Goal: Task Accomplishment & Management: Manage account settings

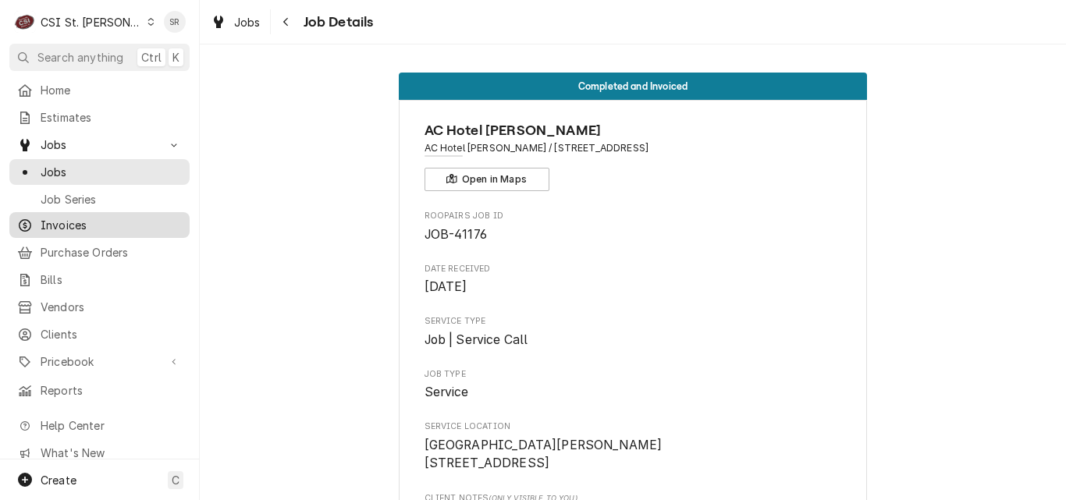
click at [80, 227] on span "Invoices" at bounding box center [111, 225] width 141 height 16
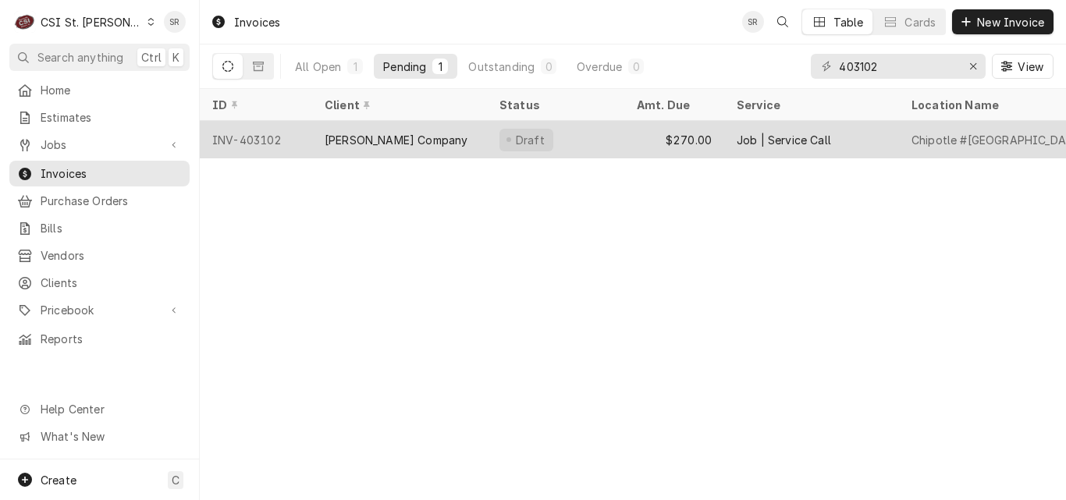
click at [589, 133] on div "Draft" at bounding box center [555, 139] width 137 height 37
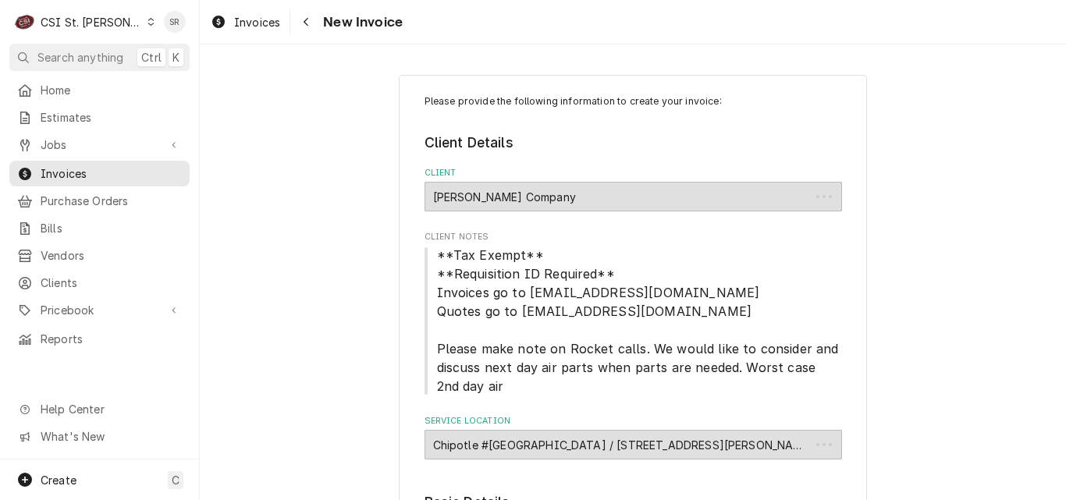
type textarea "x"
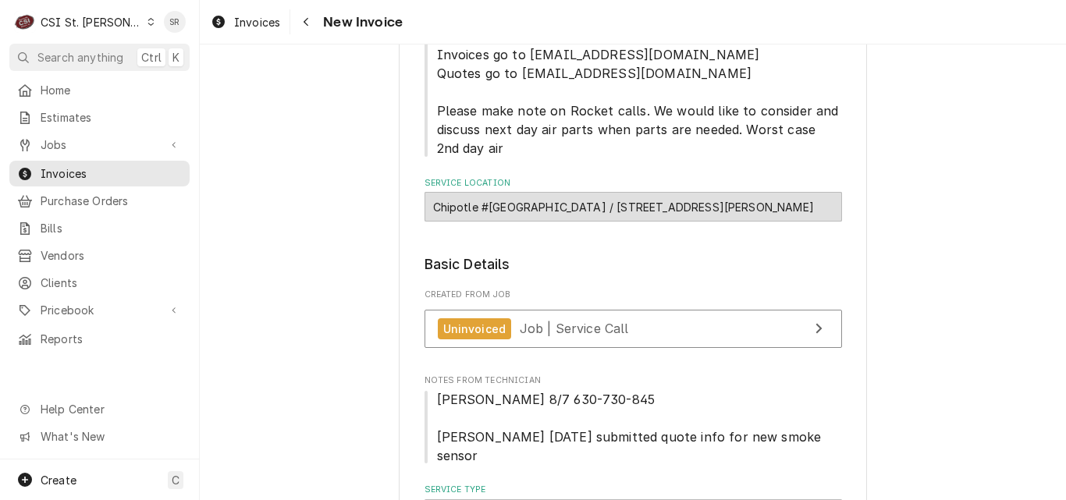
scroll to position [234, 0]
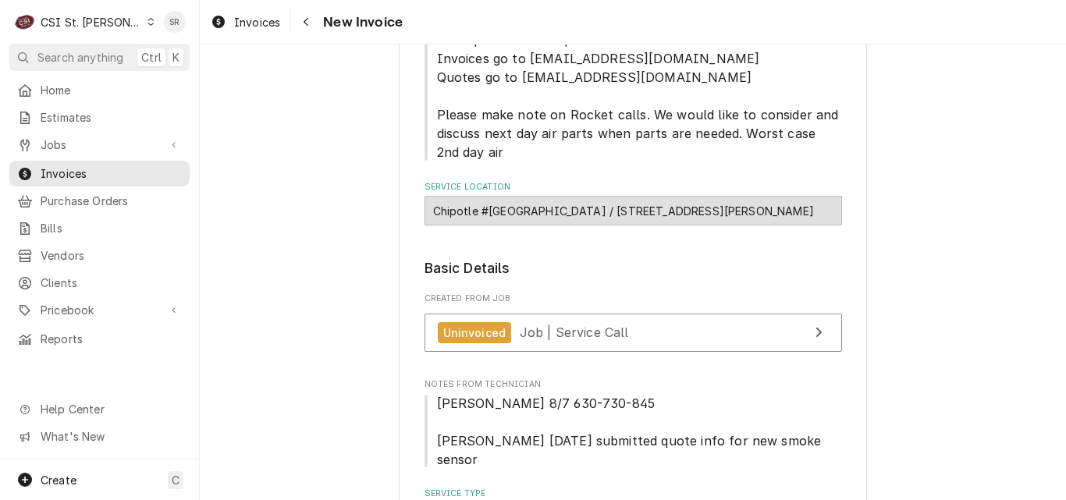
click at [672, 211] on div "Chipotle #4912 Rock Hill / 9621 Manchester Rd, St. Louis, MO 63119" at bounding box center [634, 211] width 418 height 30
drag, startPoint x: 672, startPoint y: 211, endPoint x: 570, endPoint y: 217, distance: 102.5
click at [570, 217] on div "Chipotle #4912 Rock Hill / 9621 Manchester Rd, St. Louis, MO 63119" at bounding box center [634, 211] width 418 height 30
copy div "9621 Manchester Rd,"
click at [69, 137] on span "Jobs" at bounding box center [100, 145] width 118 height 16
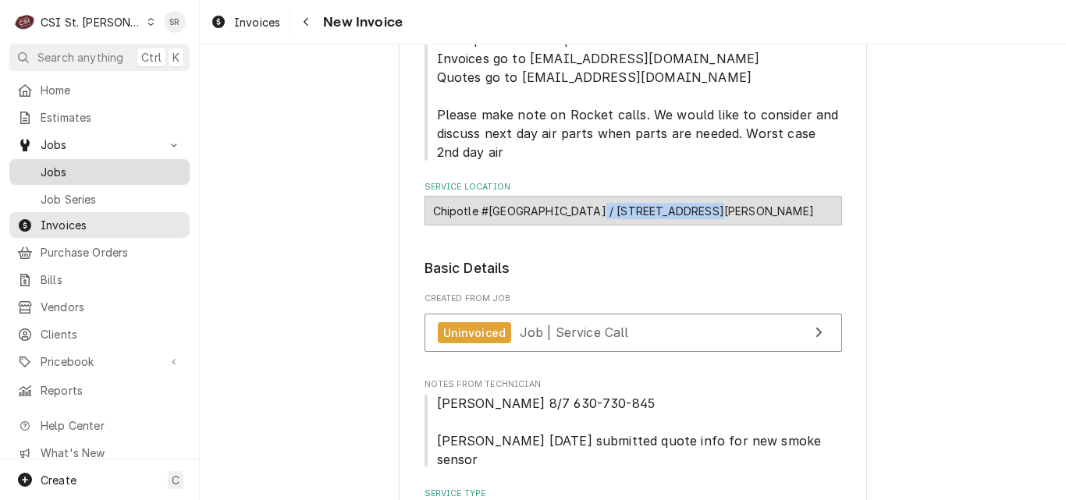
click at [69, 164] on span "Jobs" at bounding box center [111, 172] width 141 height 16
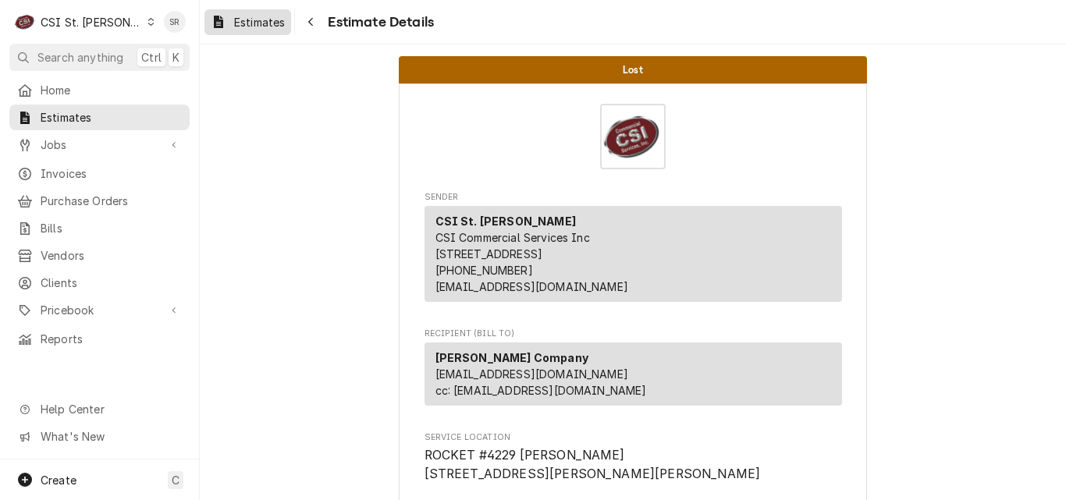
click at [255, 27] on span "Estimates" at bounding box center [259, 22] width 51 height 16
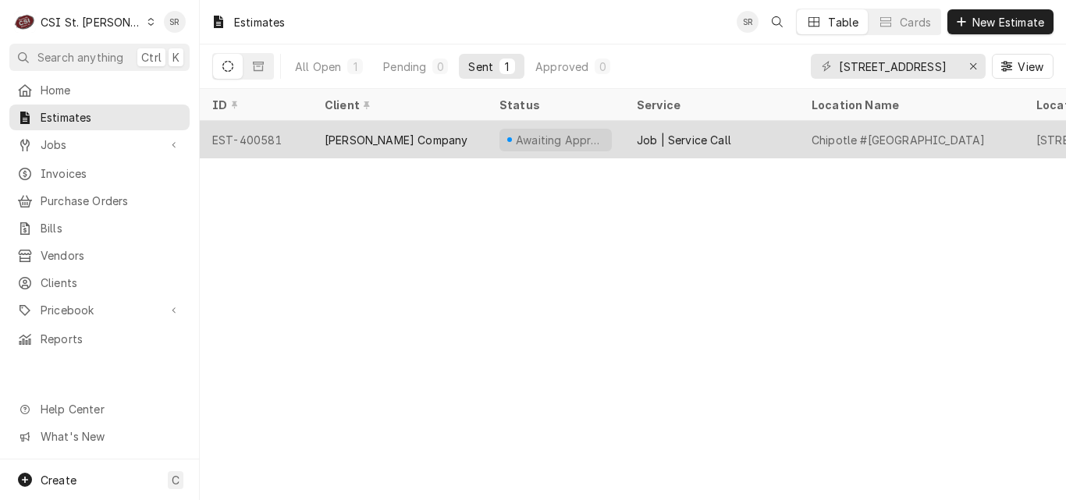
click at [493, 146] on div "Awaiting Approval" at bounding box center [555, 139] width 137 height 37
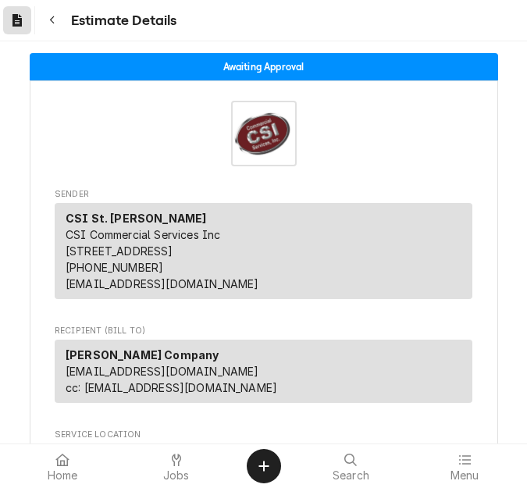
click at [12, 17] on icon "Dynamic Content Wrapper" at bounding box center [16, 20] width 9 height 12
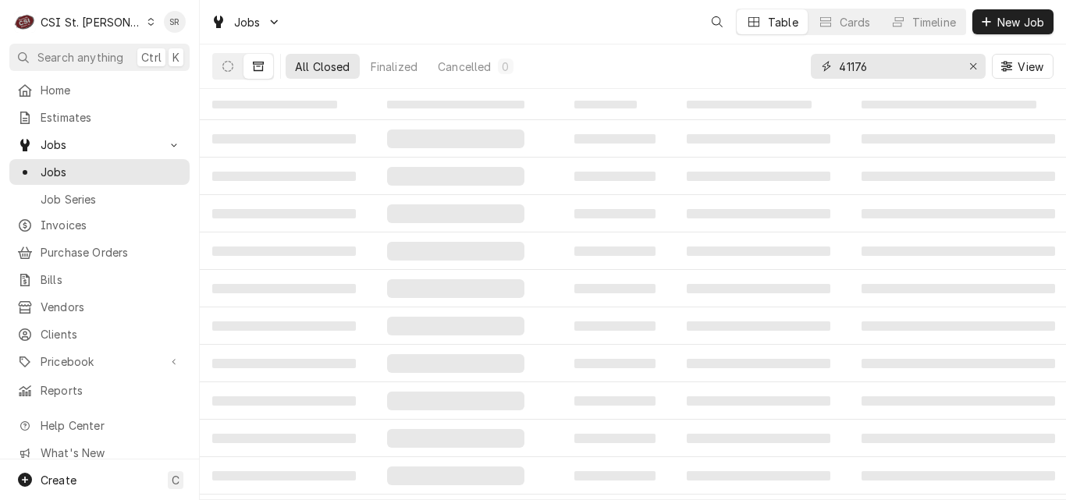
drag, startPoint x: 839, startPoint y: 60, endPoint x: 828, endPoint y: 58, distance: 11.9
click at [828, 58] on div "41176" at bounding box center [898, 66] width 175 height 25
type input "41919"
click at [228, 66] on icon "Dynamic Content Wrapper" at bounding box center [228, 66] width 11 height 11
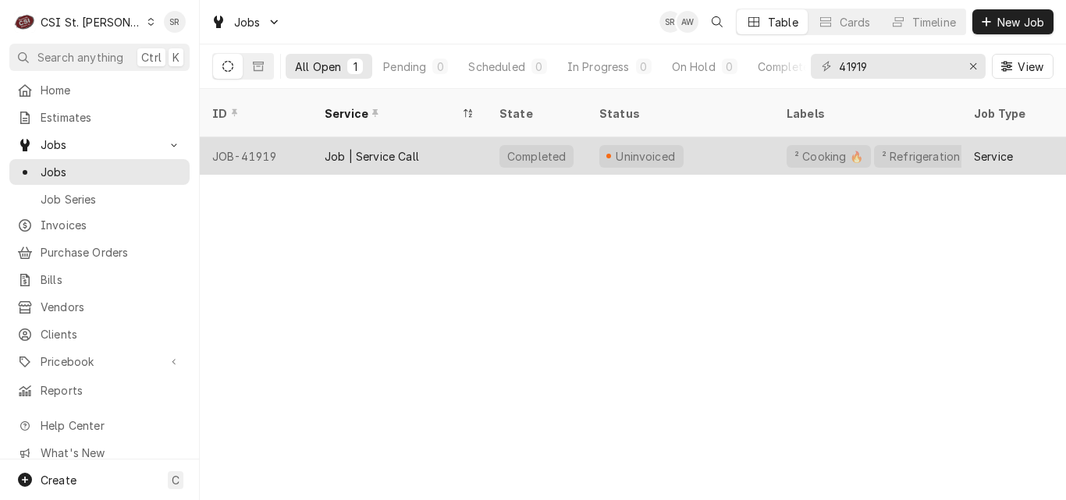
click at [437, 139] on div "Job | Service Call" at bounding box center [399, 155] width 175 height 37
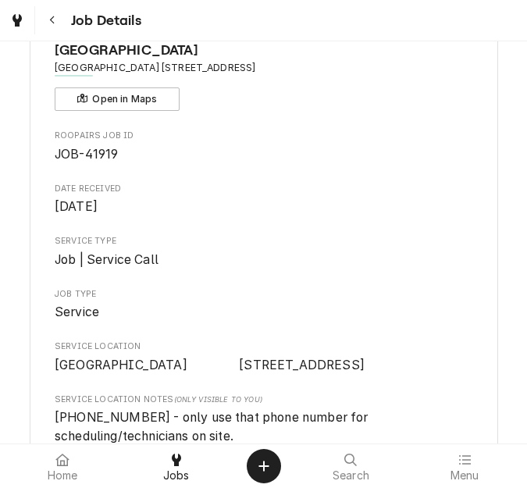
scroll to position [78, 0]
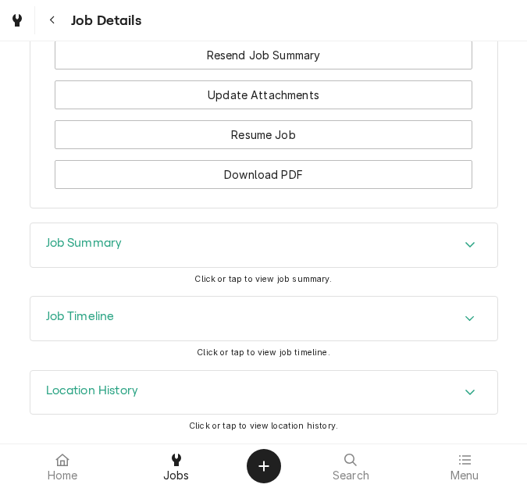
click at [107, 246] on h3 "Job Summary" at bounding box center [84, 243] width 77 height 15
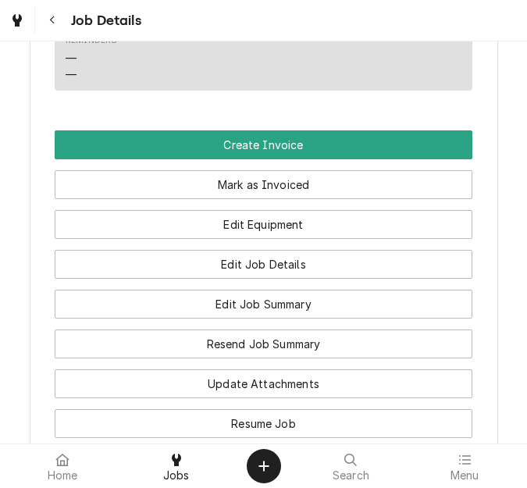
scroll to position [1336, 0]
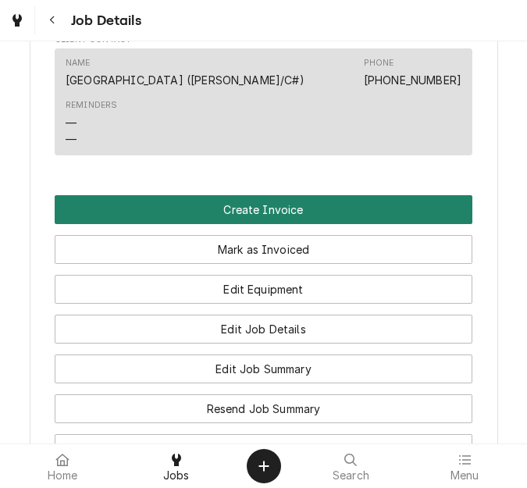
click at [233, 224] on button "Create Invoice" at bounding box center [264, 209] width 418 height 29
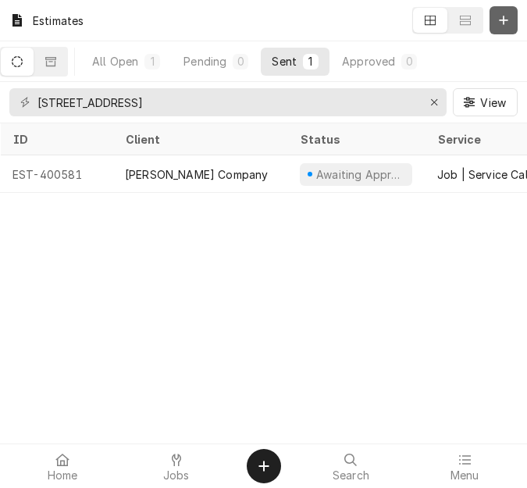
click at [501, 23] on icon "Dynamic Content Wrapper" at bounding box center [503, 20] width 9 height 11
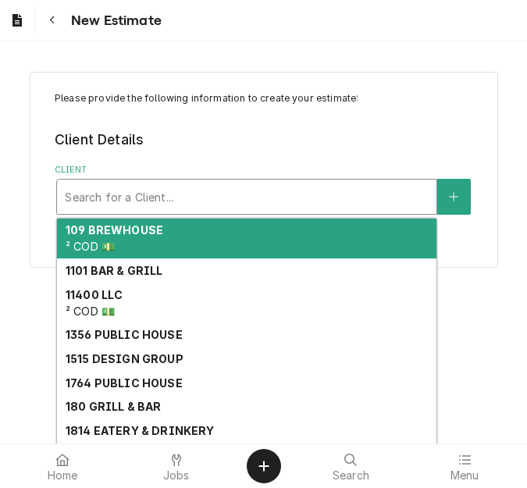
click at [180, 193] on div "Client" at bounding box center [247, 197] width 364 height 28
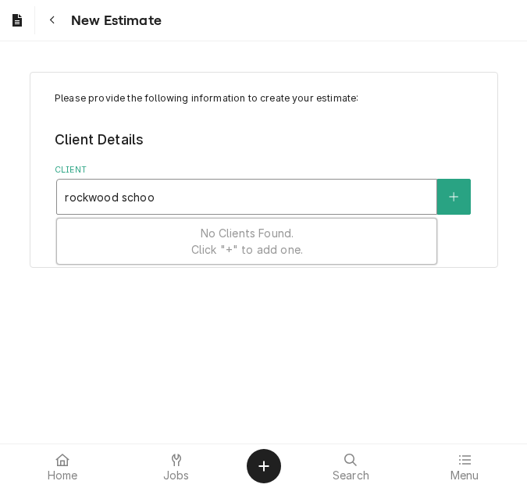
type input "rockwood school"
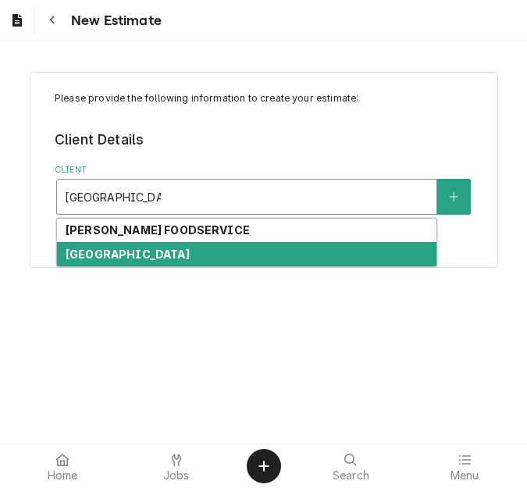
click at [170, 256] on strong "[GEOGRAPHIC_DATA]" at bounding box center [128, 253] width 124 height 13
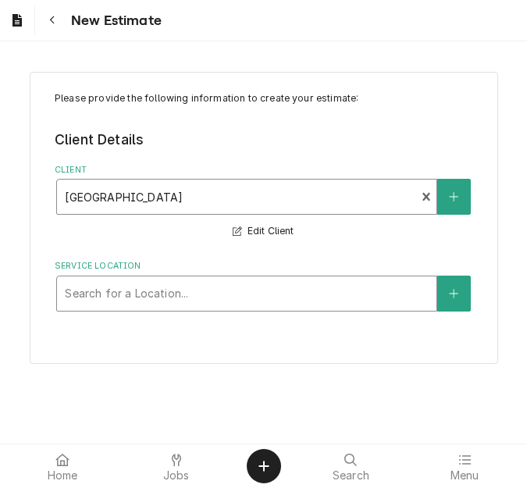
click at [139, 300] on div "Service Location" at bounding box center [247, 293] width 364 height 28
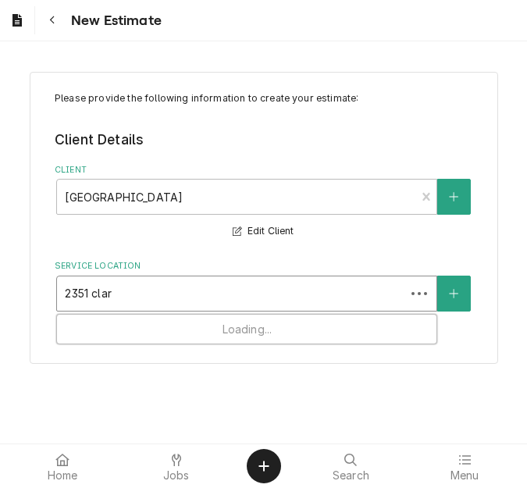
type input "2351 clark"
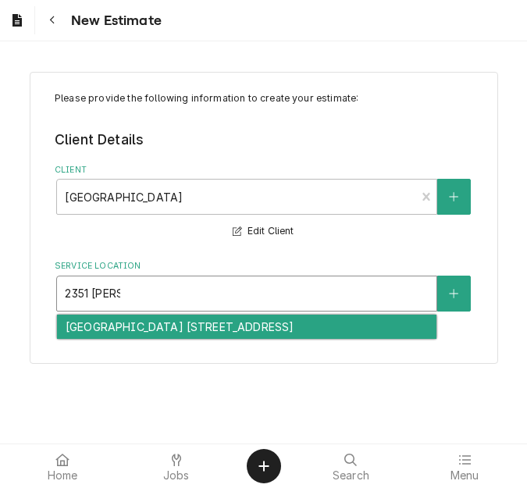
click at [155, 331] on div "Marquette High School 30 / 2351 Clarkson Road, Chesterfield, MO 63017" at bounding box center [246, 327] width 379 height 24
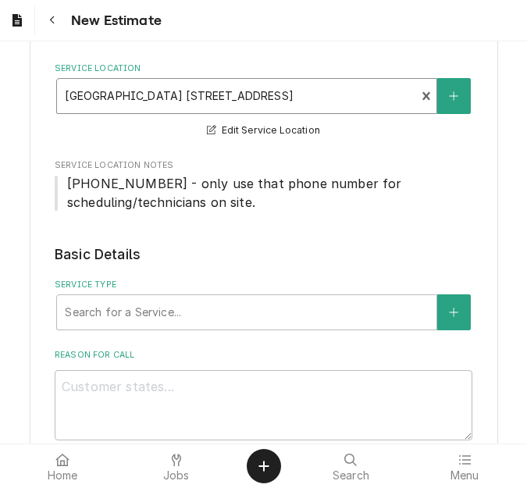
scroll to position [234, 0]
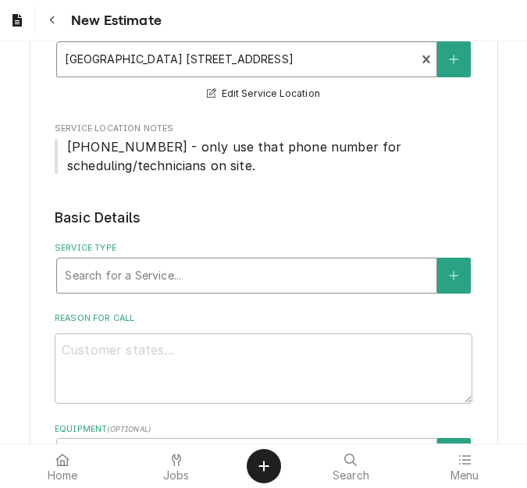
click at [158, 269] on div "Service Type" at bounding box center [247, 276] width 364 height 28
type textarea "x"
type input "s"
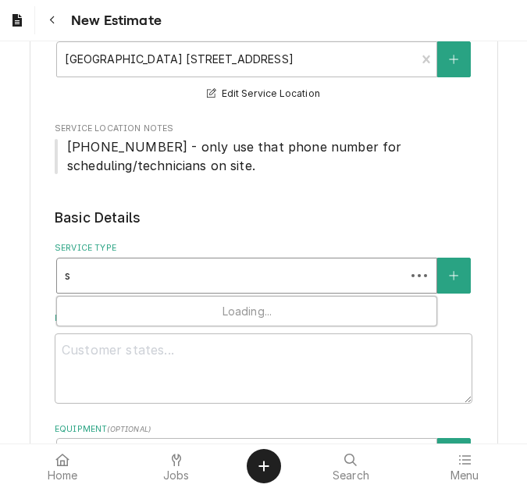
type textarea "x"
type input "se"
type textarea "x"
type input "ser"
type textarea "x"
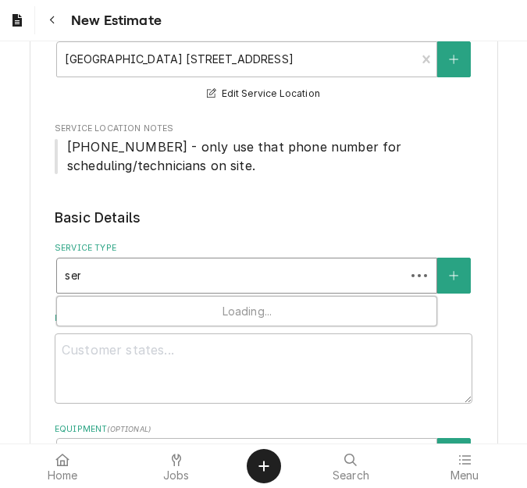
type input "serv"
type textarea "x"
type input "servi"
type textarea "x"
type input "servic"
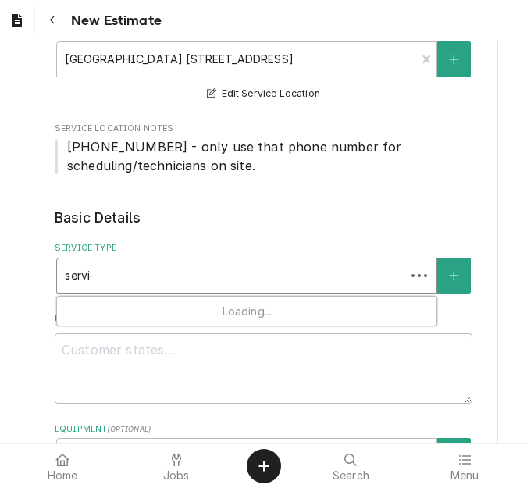
type textarea "x"
type input "service"
type textarea "x"
type input "service"
type textarea "x"
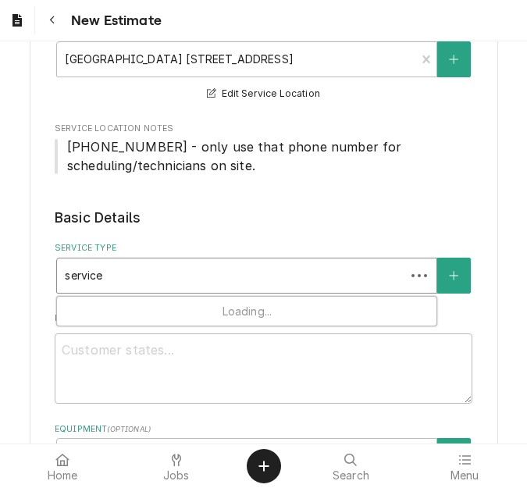
type input "service c"
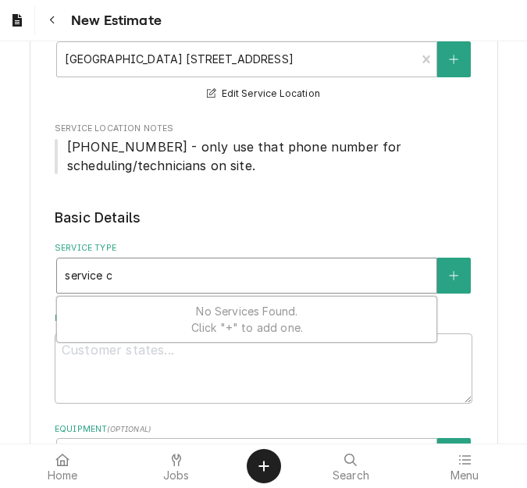
type textarea "x"
type input "service ca"
type textarea "x"
type input "service cal"
type textarea "x"
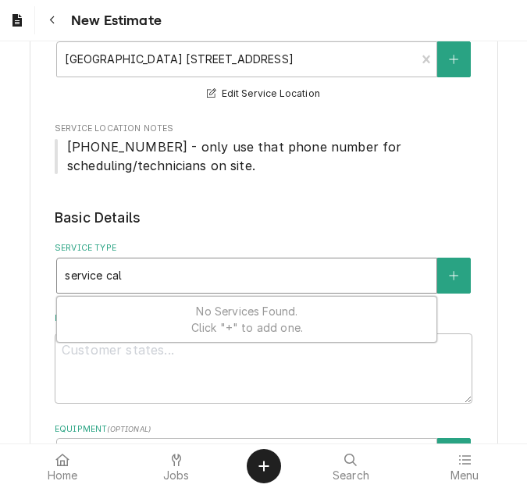
type input "service call"
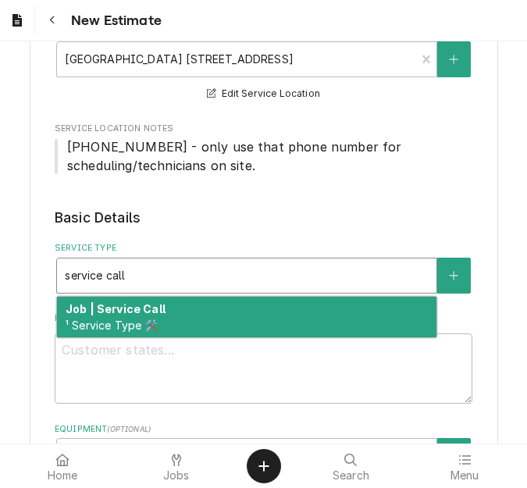
click at [150, 308] on strong "Job | Service Call" at bounding box center [116, 308] width 100 height 13
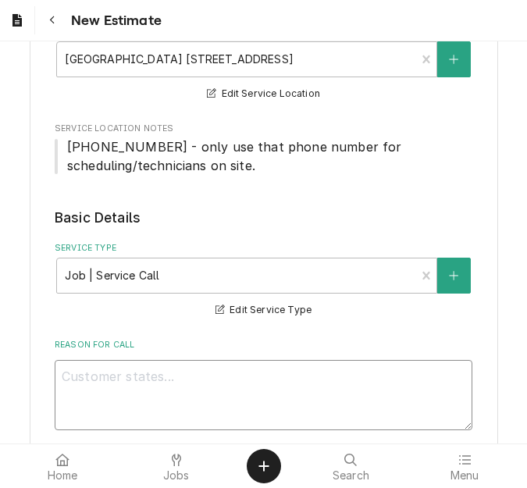
click at [231, 370] on textarea "Reason For Call" at bounding box center [264, 395] width 418 height 70
type textarea "x"
type textarea "Q"
type textarea "x"
type textarea "Qu"
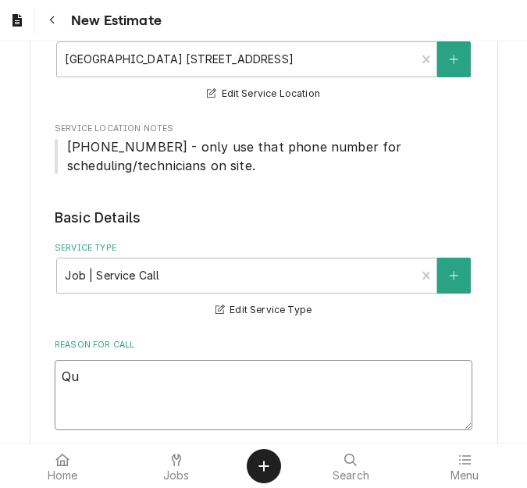
type textarea "x"
type textarea "Quo"
type textarea "x"
type textarea "Quot"
type textarea "x"
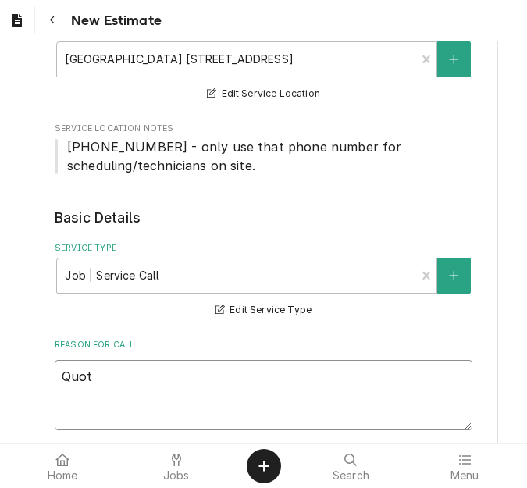
type textarea "Quote"
type textarea "x"
type textarea "Quote"
type textarea "x"
type textarea "Quote t"
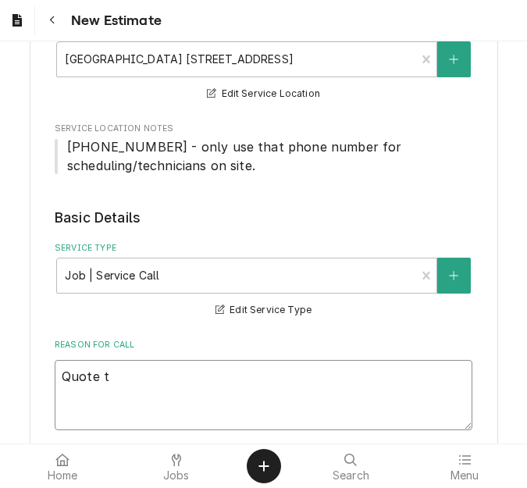
type textarea "x"
type textarea "Quote to"
type textarea "x"
type textarea "Quote to"
type textarea "x"
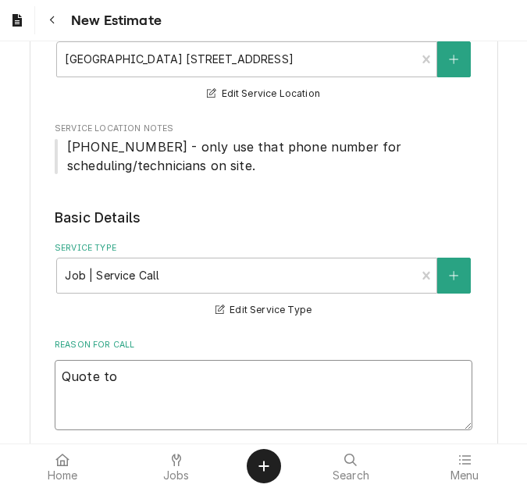
type textarea "Quote to r"
type textarea "x"
type textarea "Quote to rep"
type textarea "x"
type textarea "Quote to repl"
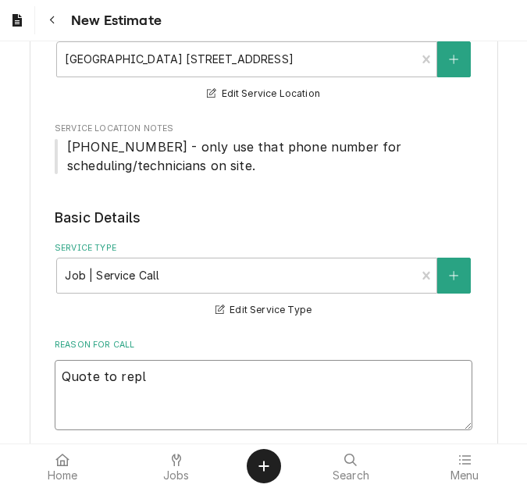
type textarea "x"
type textarea "Quote to repla"
type textarea "x"
type textarea "Quote to replac"
type textarea "x"
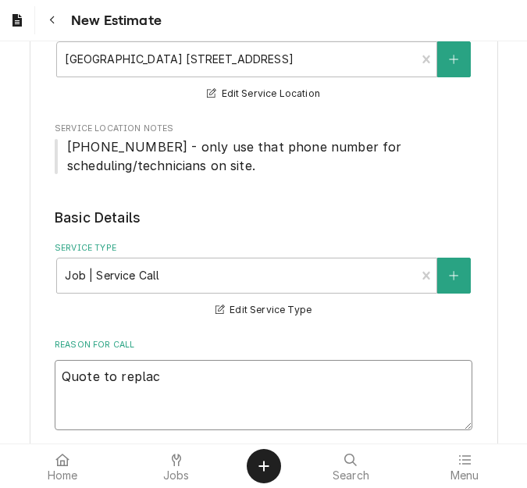
type textarea "Quote to replace"
type textarea "x"
type textarea "Quote to replace"
type textarea "x"
type textarea "Quote to replace s"
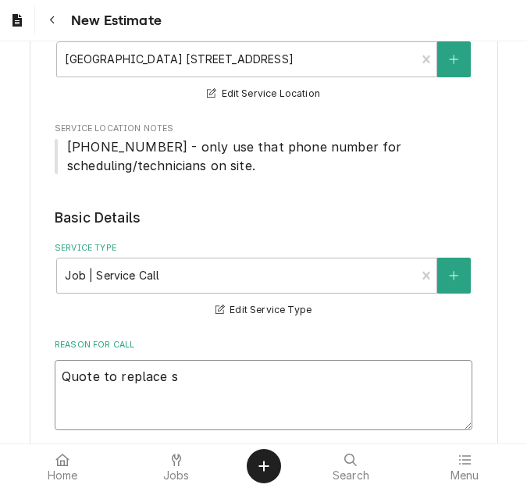
type textarea "x"
type textarea "Quote to replace se"
type textarea "x"
type textarea "Quote to replace sel"
type textarea "x"
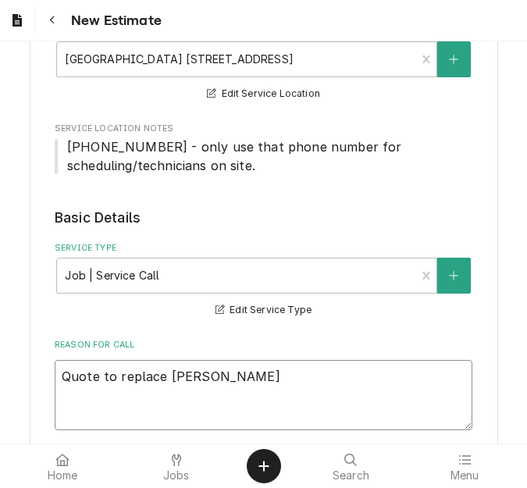
type textarea "Quote to replace sele"
type textarea "x"
type textarea "Quote to replace selec"
type textarea "x"
type textarea "Quote to replace select"
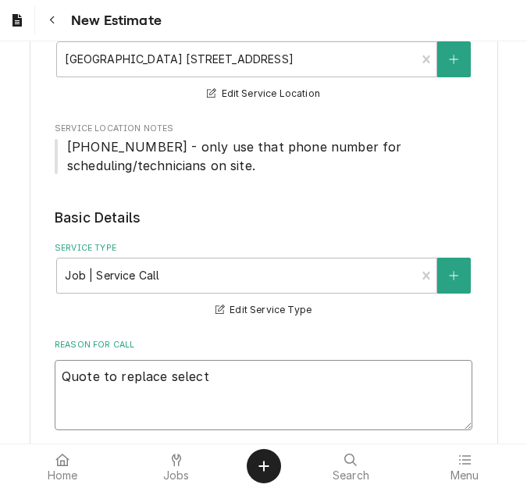
type textarea "x"
type textarea "Quote to replace selector"
type textarea "x"
type textarea "Quote to replace selector"
type textarea "x"
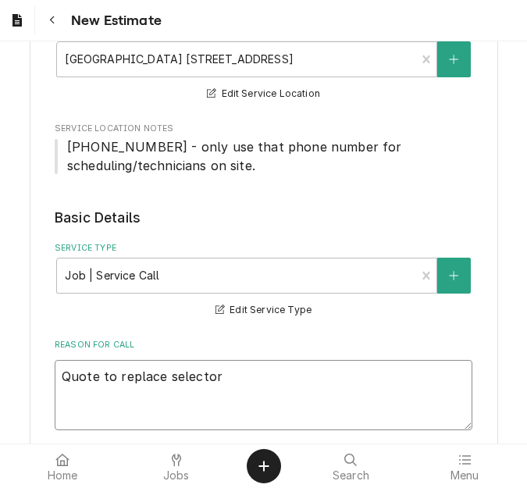
type textarea "Quote to replace selector s"
type textarea "x"
type textarea "Quote to replace selector sw"
type textarea "x"
type textarea "Quote to replace selector swit"
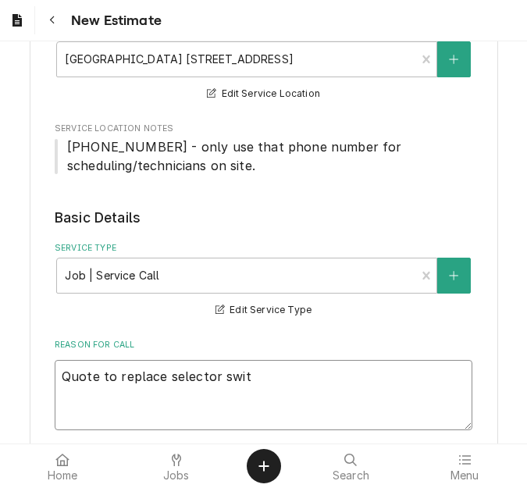
type textarea "x"
type textarea "Quote to replace selector switc"
type textarea "x"
type textarea "Quote to replace selector switch"
type textarea "x"
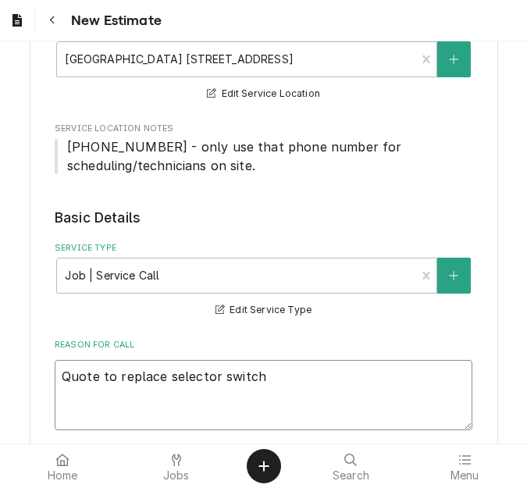
type textarea "Quote to replace selector switch"
type textarea "x"
type textarea "Quote to replace selector switch o"
type textarea "x"
type textarea "Quote to replace selector switch on"
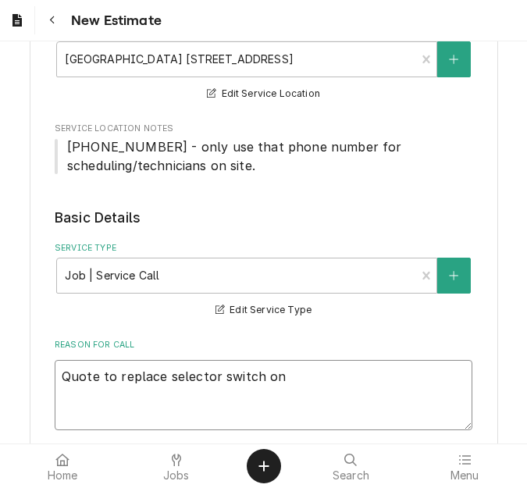
type textarea "x"
type textarea "Quote to replace selector switch on"
type textarea "x"
type textarea "Quote to replace selector switch on B"
type textarea "x"
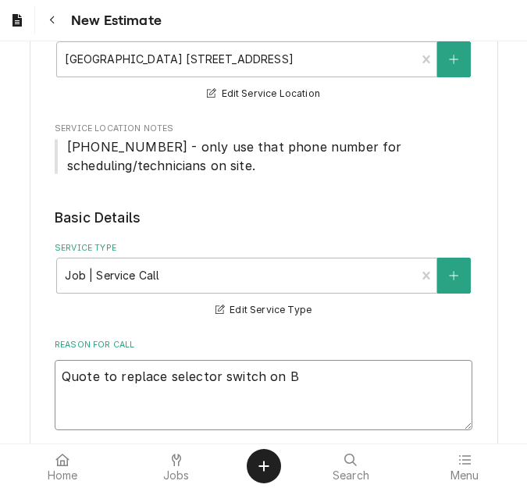
type textarea "Quote to replace selector switch on Bl"
type textarea "x"
type textarea "Quote to replace selector switch on Blo"
type textarea "x"
type textarea "Quote to replace selector switch on Blod"
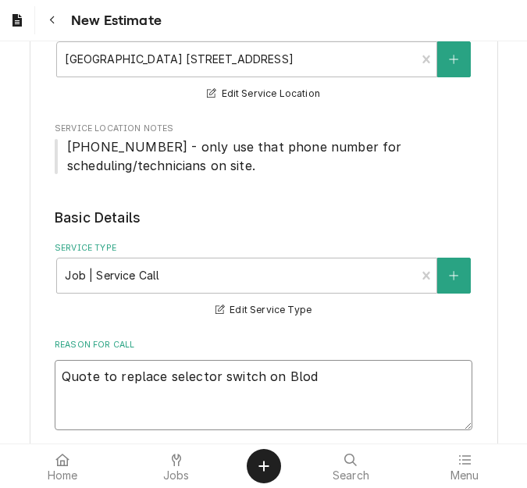
type textarea "x"
type textarea "Quote to replace selector switch on Blodg"
type textarea "x"
type textarea "Quote to replace selector switch on Blodge"
type textarea "x"
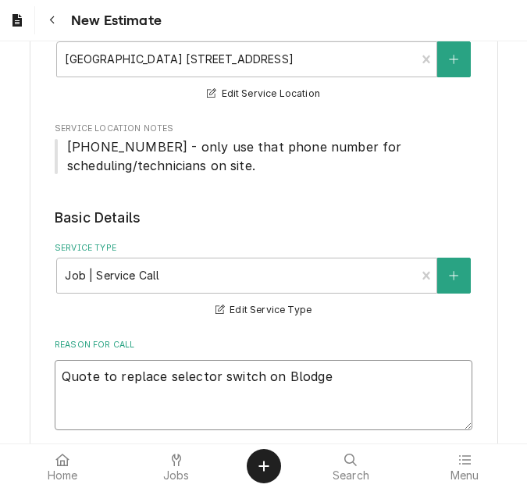
type textarea "Quote to replace selector switch on Blodget"
type textarea "x"
type textarea "Quote to replace selector switch on Blodgett"
type textarea "x"
type textarea "Quote to replace selector switch on Blodgett"
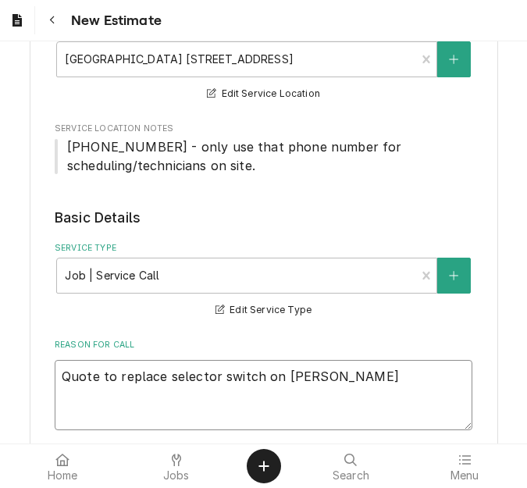
type textarea "x"
type textarea "Quote to replace selector switch on Blodgett O"
type textarea "x"
type textarea "Quote to replace selector switch on Blodgett Ov"
type textarea "x"
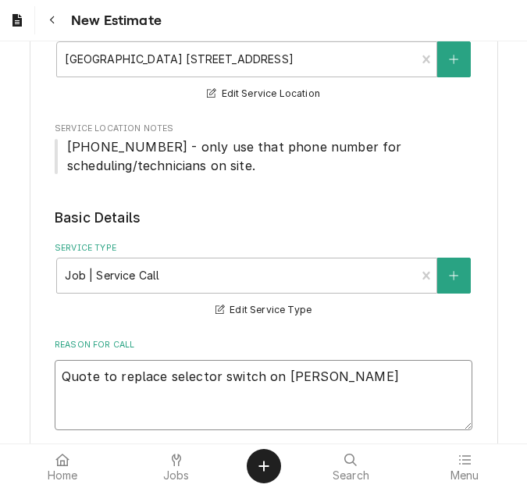
type textarea "Quote to replace selector switch on Blodgett Ove"
type textarea "x"
type textarea "Quote to replace selector switch on Blodgett Oven"
type textarea "x"
type textarea "Quote to replace selector switch on Blodgett Oven"
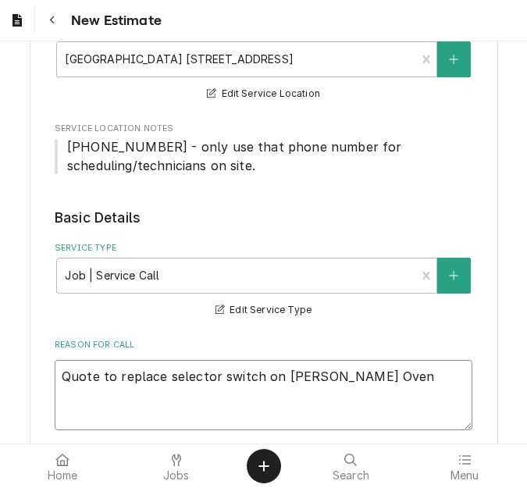
type textarea "x"
type textarea "Quote to replace selector switch on Blodgett Oven"
type textarea "x"
type textarea "Quote to replace selector switch on Blodgett Oven"
type textarea "x"
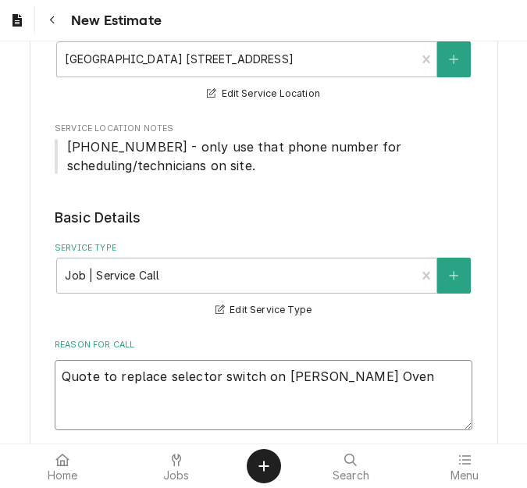
type textarea "Quote to replace selector switch on Blodgett Oven /"
type textarea "x"
type textarea "Quote to replace selector switch on Blodgett Oven /"
type textarea "x"
type textarea "Quote to replace selector switch on Blodgett Oven / M"
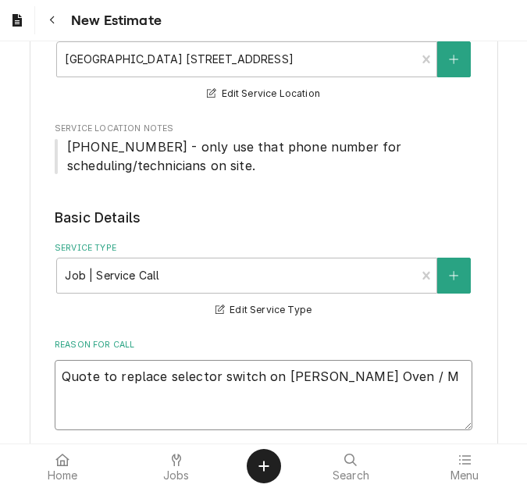
type textarea "x"
type textarea "Quote to replace selector switch on Blodgett Oven / Mo"
type textarea "x"
type textarea "Quote to replace selector switch on Blodgett Oven / Mod"
type textarea "x"
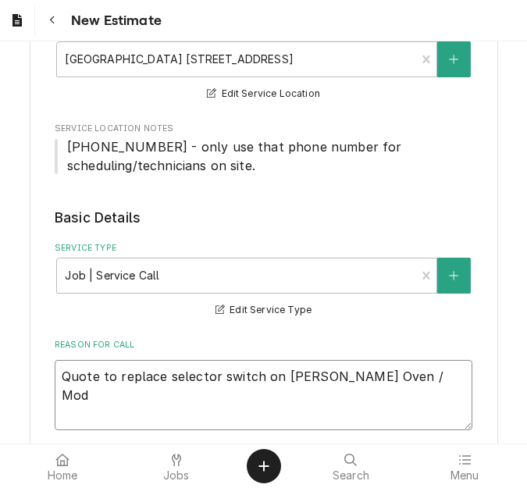
type textarea "Quote to replace selector switch on Blodgett Oven / Mode"
type textarea "x"
type textarea "Quote to replace selector switch on Blodgett Oven / Mode:"
type textarea "x"
type textarea "Quote to replace selector switch on Blodgett Oven / Mode::"
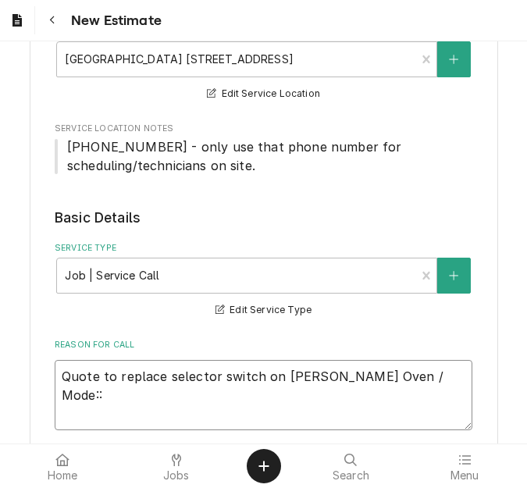
type textarea "x"
type textarea "Quote to replace selector switch on Blodgett Oven / Mode::"
type textarea "x"
type textarea "Quote to replace selector switch on Blodgett Oven / Mode::"
type textarea "x"
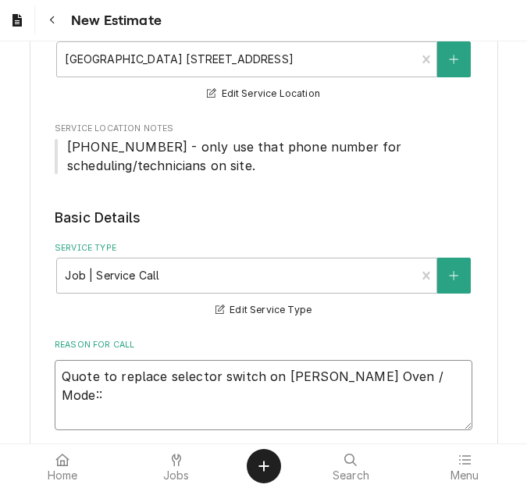
type textarea "Quote to replace selector switch on Blodgett Oven / Mode:"
type textarea "x"
type textarea "Quote to replace selector switch on Blodgett Oven / Mode"
type textarea "x"
type textarea "Quote to replace selector switch on Blodgett Oven / Model"
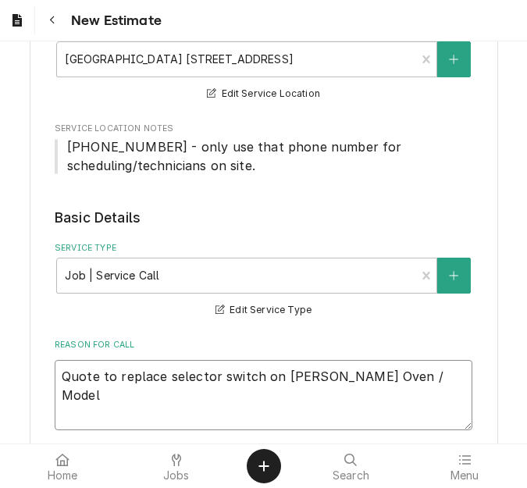
type textarea "x"
type textarea "Quote to replace selector switch on Blodgett Oven / Model:"
type textarea "x"
type textarea "Quote to replace selector switch on Blodgett Oven / Model:"
type textarea "x"
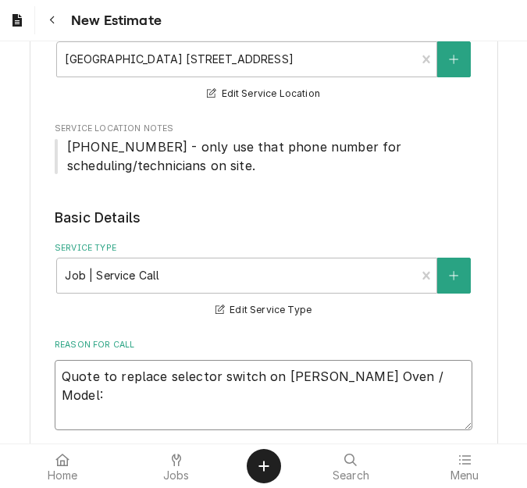
type textarea "Quote to replace selector switch on Blodgett Oven / Model: D"
type textarea "x"
type textarea "Quote to replace selector switch on Blodgett Oven / Model: DF"
type textarea "x"
type textarea "Quote to replace selector switch on Blodgett Oven / Model: DFG"
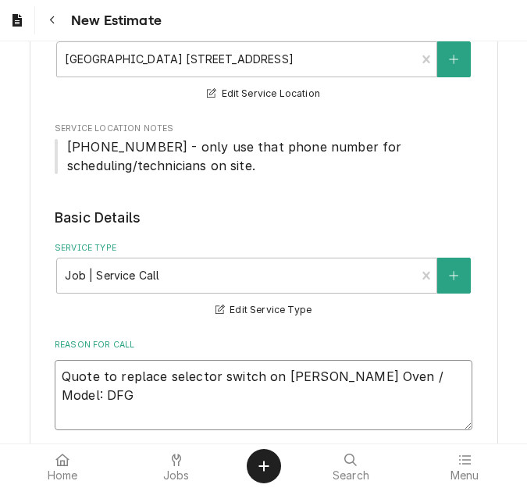
type textarea "x"
type textarea "Quote to replace selector switch on Blodgett Oven / Model: DFG-"
type textarea "x"
type textarea "Quote to replace selector switch on Blodgett Oven / Model: DFG-1"
type textarea "x"
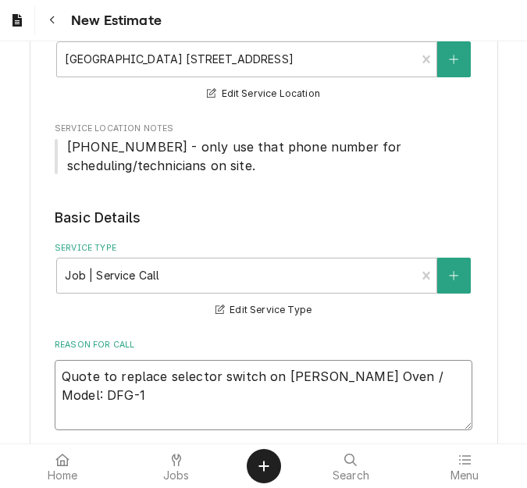
type textarea "Quote to replace selector switch on Blodgett Oven / Model: DFG-10"
type textarea "x"
type textarea "Quote to replace selector switch on Blodgett Oven / Model: DFG-100"
type textarea "x"
type textarea "Quote to replace selector switch on Blodgett Oven / Model: DFG-100-"
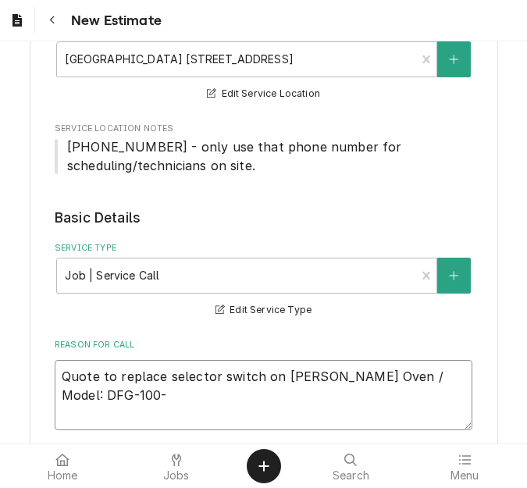
type textarea "x"
type textarea "Quote to replace selector switch on Blodgett Oven / Model: DFG-100-3"
type textarea "x"
type textarea "Quote to replace selector switch on Blodgett Oven / Model: DFG-100-3"
type textarea "x"
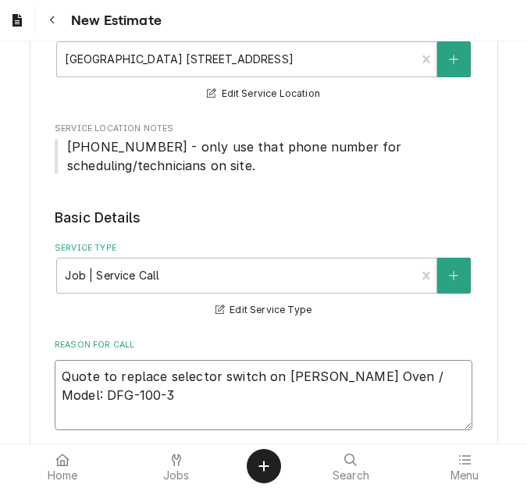
type textarea "Quote to replace selector switch on Blodgett Oven / Model: DFG-100-3 /"
type textarea "x"
type textarea "Quote to replace selector switch on Blodgett Oven / Model: DFG-100-3 /"
type textarea "x"
type textarea "Quote to replace selector switch on Blodgett Oven / Model: DFG-100-3 / S"
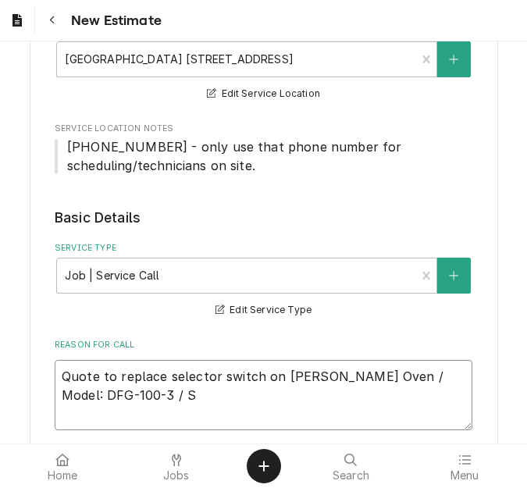
type textarea "x"
type textarea "Quote to replace selector switch on Blodgett Oven / Model: DFG-100-3 / Se"
type textarea "x"
type textarea "Quote to replace selector switch on Blodgett Oven / Model: DFG-100-3 / Seri"
type textarea "x"
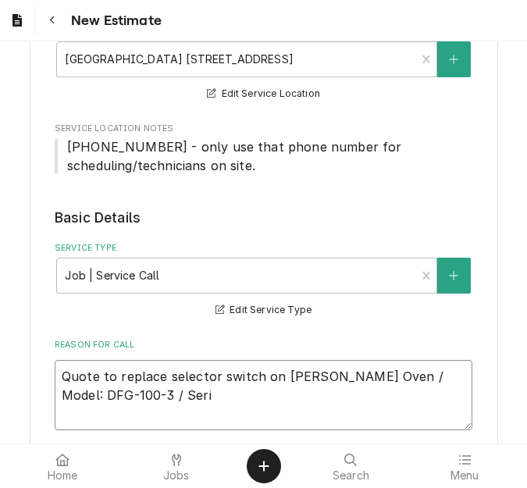
type textarea "Quote to replace selector switch on Blodgett Oven / Model: DFG-100-3 / Seria"
type textarea "x"
type textarea "Quote to replace selector switch on Blodgett Oven / Model: DFG-100-3 / Serial"
type textarea "x"
type textarea "Quote to replace selector switch on Blodgett Oven / Model: DFG-100-3 / Serial:"
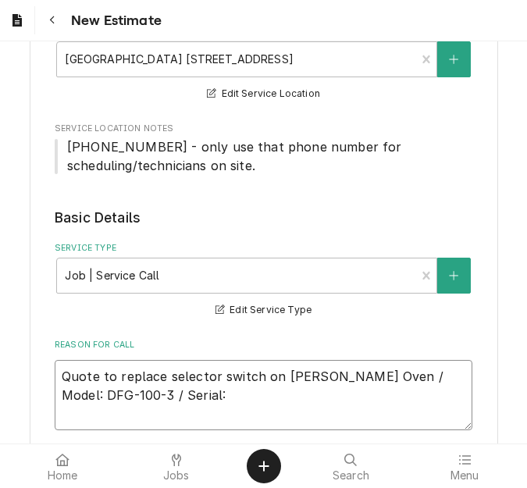
type textarea "x"
type textarea "Quote to replace selector switch on Blodgett Oven / Model: DFG-100-3 / Serial:"
type textarea "x"
type textarea "Quote to replace selector switch on Blodgett Oven / Model: DFG-100-3 / Serial: 0"
type textarea "x"
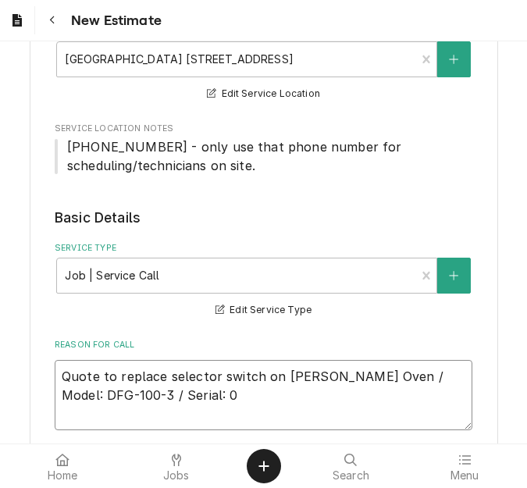
type textarea "Quote to replace selector switch on Blodgett Oven / Model: DFG-100-3 / Serial: …"
type textarea "x"
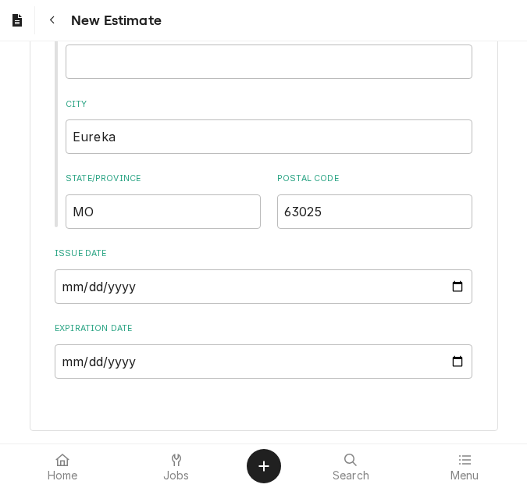
scroll to position [1062, 0]
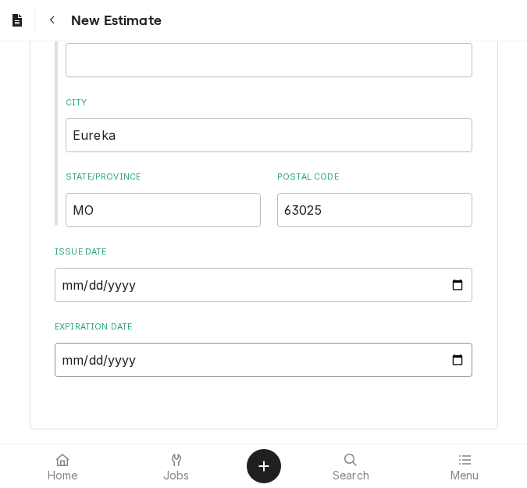
click at [450, 355] on input "Expiration Date" at bounding box center [264, 360] width 418 height 34
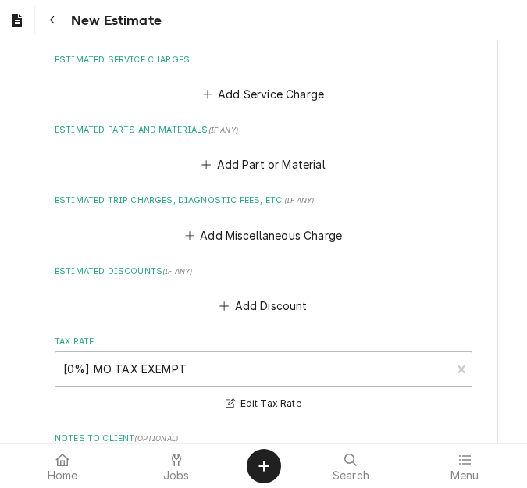
scroll to position [1374, 0]
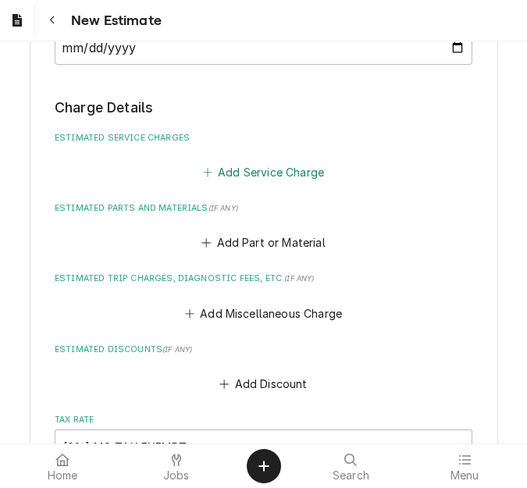
click at [250, 168] on button "Add Service Charge" at bounding box center [263, 172] width 126 height 22
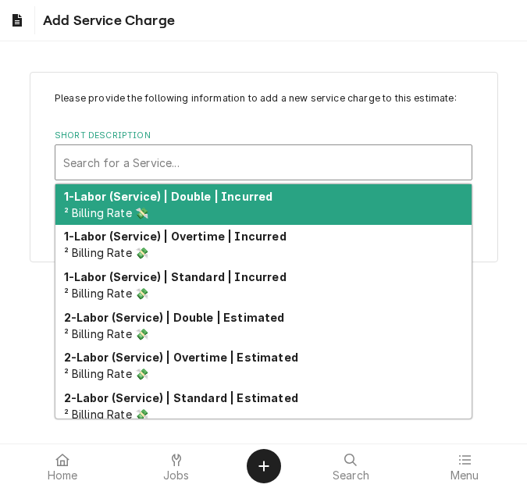
click at [166, 162] on div "Short Description" at bounding box center [263, 162] width 401 height 28
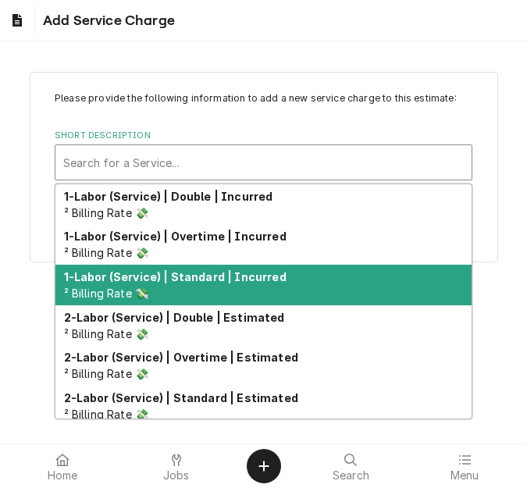
click at [205, 291] on div "1-Labor (Service) | Standard | Incurred ² Billing Rate 💸" at bounding box center [263, 285] width 416 height 41
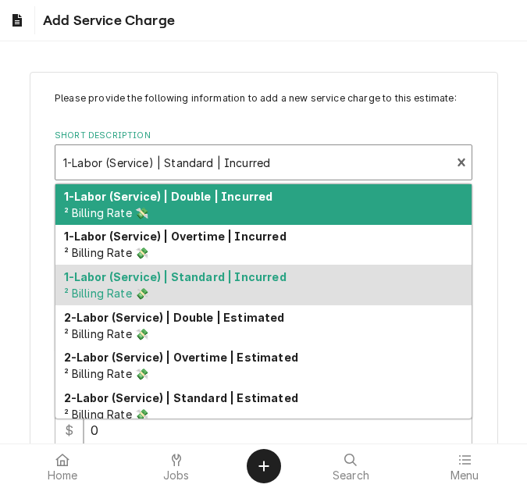
click at [237, 162] on div "Short Description" at bounding box center [252, 162] width 379 height 28
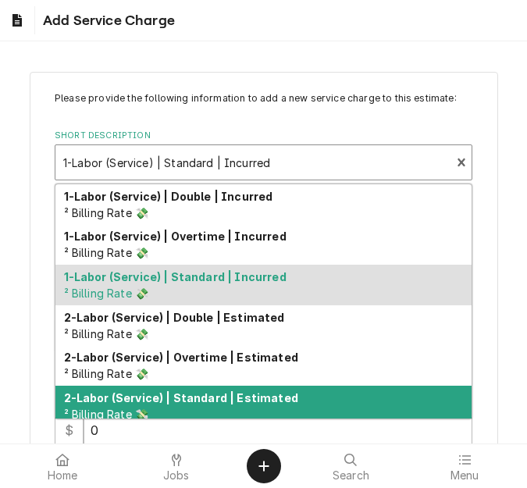
click at [237, 388] on div "2-Labor (Service) | Standard | Estimated ² Billing Rate 💸" at bounding box center [263, 406] width 416 height 41
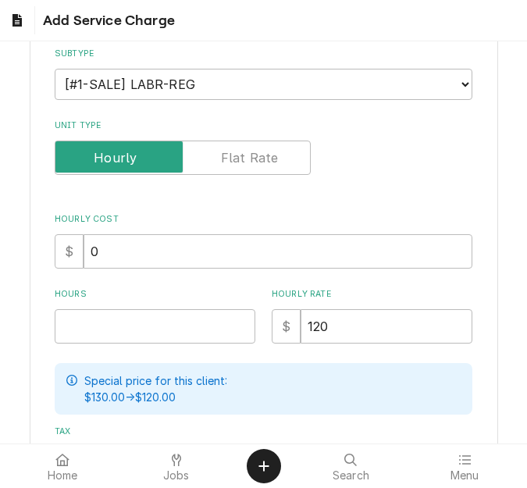
scroll to position [312, 0]
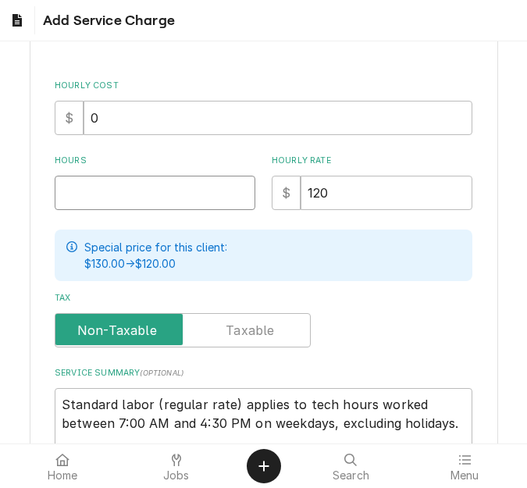
click at [130, 196] on input "Hours" at bounding box center [155, 193] width 201 height 34
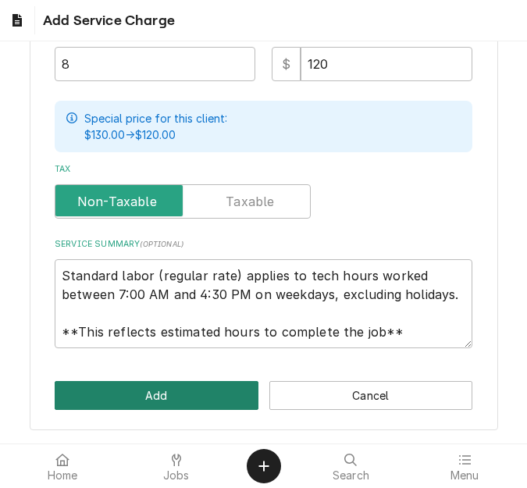
click at [156, 404] on button "Add" at bounding box center [157, 395] width 204 height 29
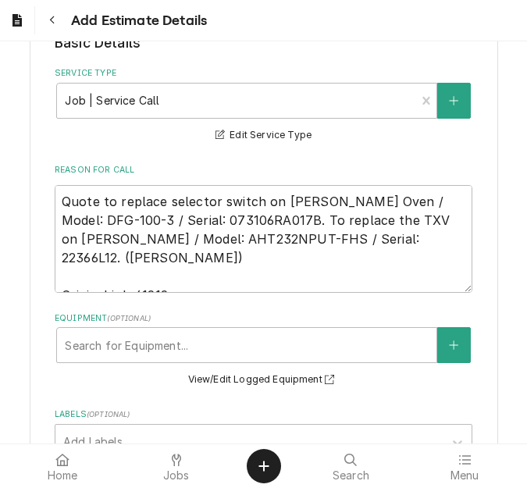
scroll to position [418, 0]
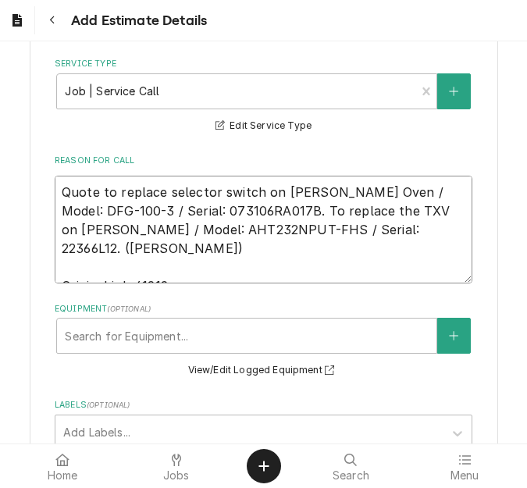
drag, startPoint x: 426, startPoint y: 228, endPoint x: 40, endPoint y: 190, distance: 388.3
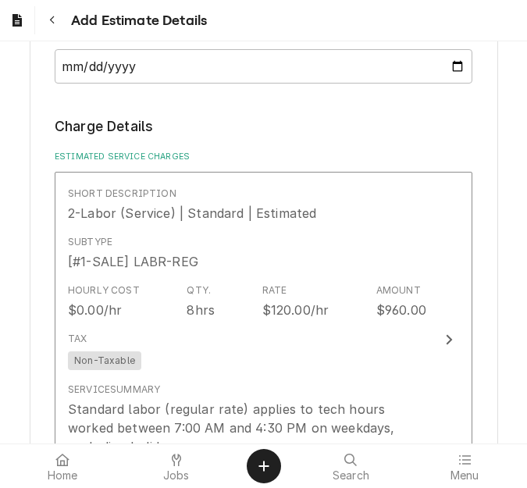
scroll to position [1746, 0]
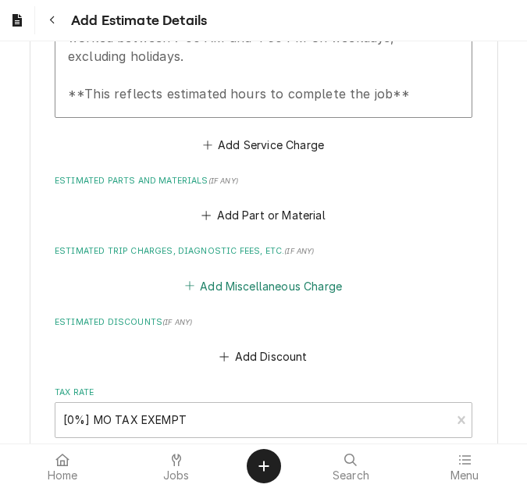
click at [261, 282] on button "Add Miscellaneous Charge" at bounding box center [263, 286] width 162 height 22
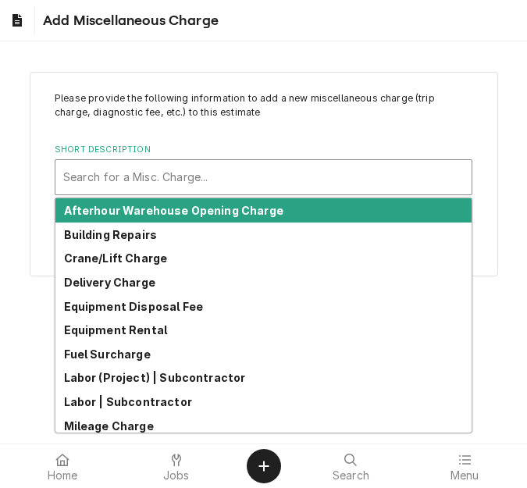
click at [155, 166] on div "Short Description" at bounding box center [263, 177] width 401 height 28
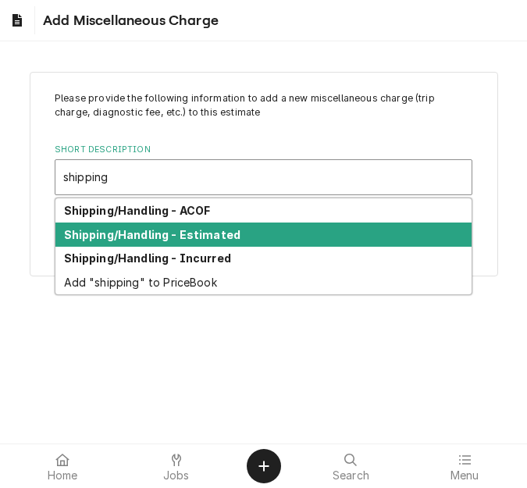
click at [194, 232] on strong "Shipping/Handling - Estimated" at bounding box center [152, 234] width 177 height 13
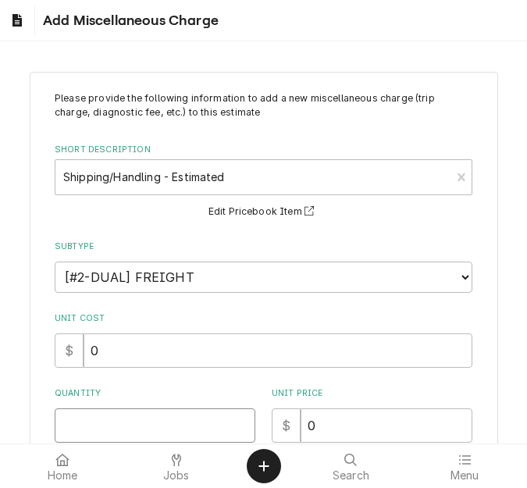
click at [112, 413] on input "Quantity" at bounding box center [155, 425] width 201 height 34
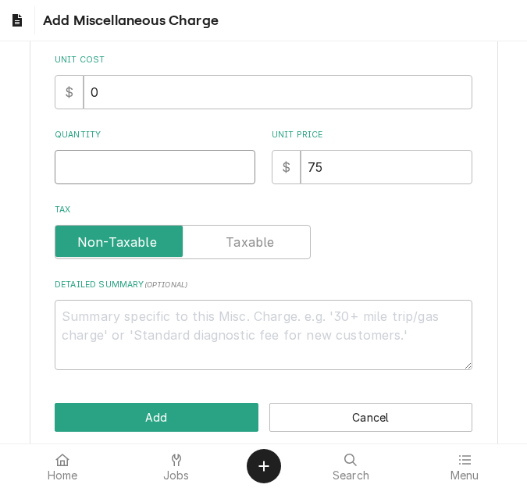
click at [111, 177] on input "Quantity" at bounding box center [155, 167] width 201 height 34
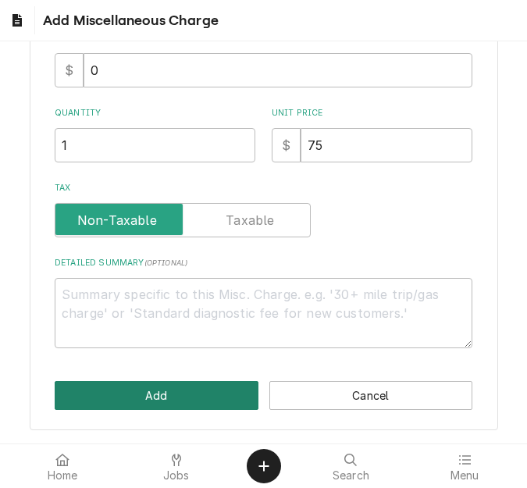
click at [151, 393] on button "Add" at bounding box center [157, 395] width 204 height 29
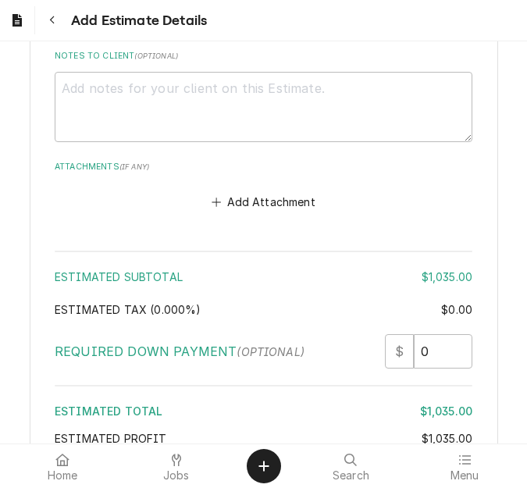
scroll to position [2400, 0]
click at [179, 104] on textarea "Notes to Client ( optional )" at bounding box center [264, 106] width 418 height 70
click at [204, 87] on textarea "Original invoice" at bounding box center [264, 106] width 418 height 70
click at [203, 95] on textarea "Original invoice" at bounding box center [264, 106] width 418 height 70
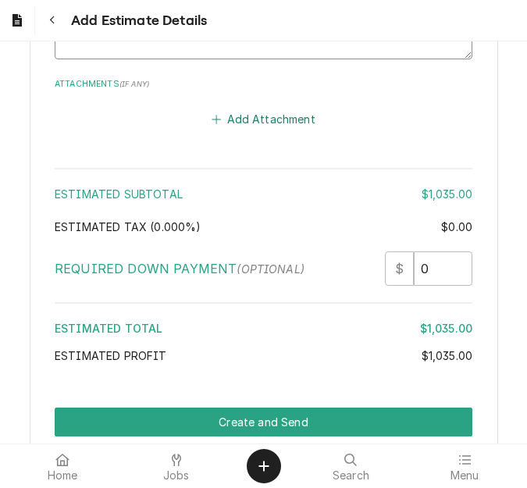
scroll to position [2548, 0]
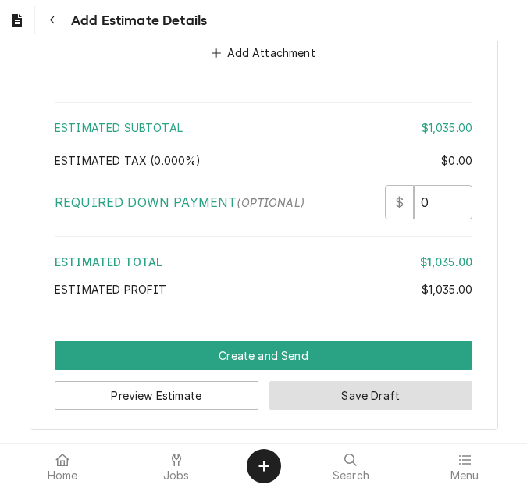
click at [322, 388] on button "Save Draft" at bounding box center [371, 395] width 204 height 29
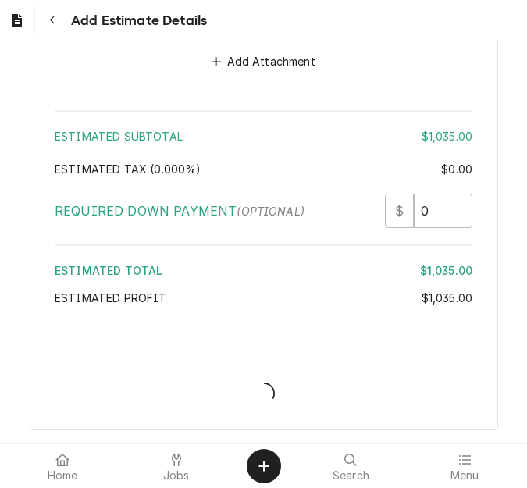
scroll to position [2540, 0]
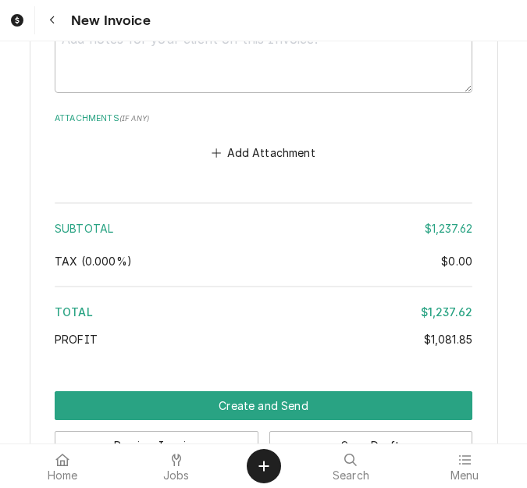
scroll to position [4762, 0]
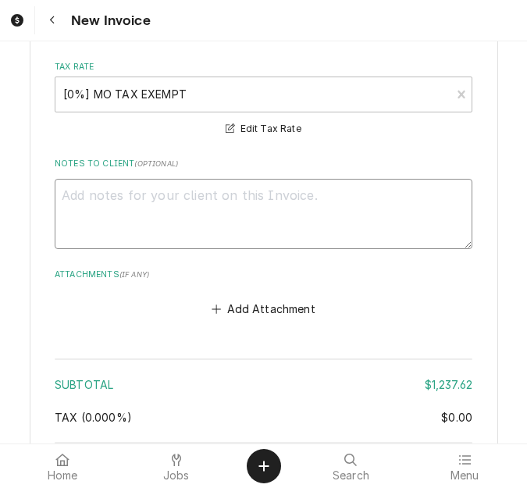
click at [197, 227] on textarea "Notes to Client ( optional )" at bounding box center [264, 214] width 418 height 70
type textarea "x"
type textarea "p"
type textarea "x"
type textarea "pl"
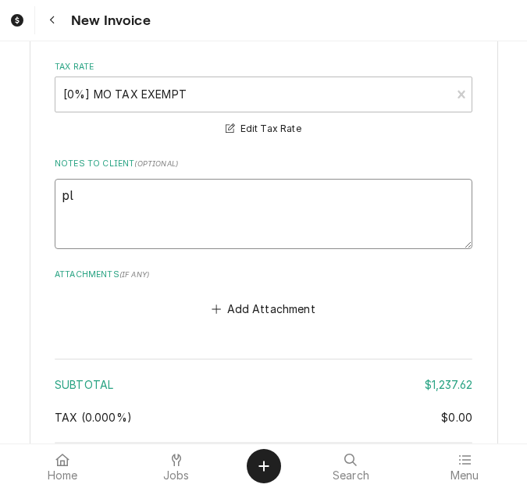
type textarea "x"
type textarea "plea"
type textarea "x"
type textarea "pleas"
type textarea "x"
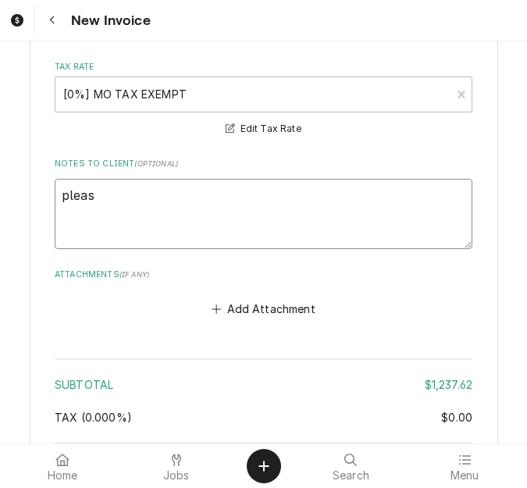
type textarea "please"
type textarea "x"
type textarea "please"
type textarea "x"
type textarea "please b"
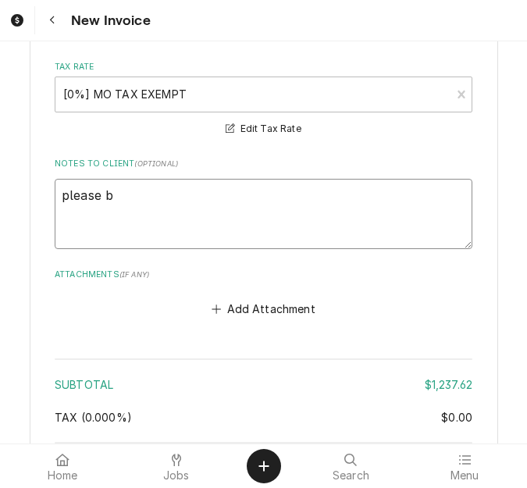
type textarea "x"
type textarea "please bi"
type textarea "x"
type textarea "please bil"
type textarea "x"
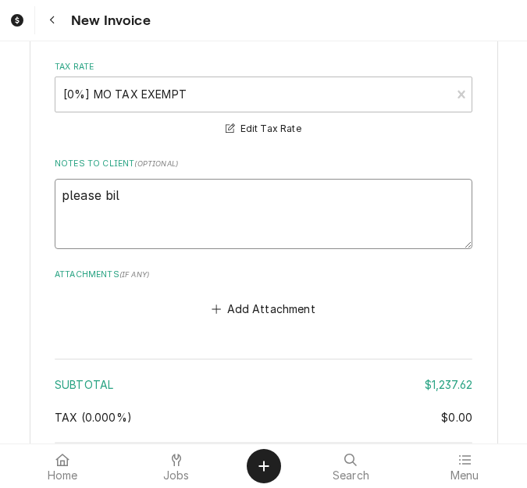
type textarea "please bill"
type textarea "x"
type textarea "please bill"
type textarea "x"
type textarea "please bill i"
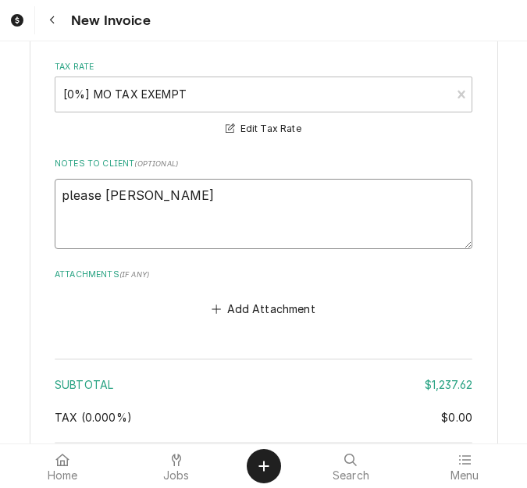
type textarea "x"
type textarea "please bill inc"
type textarea "x"
type textarea "please bill incu"
type textarea "x"
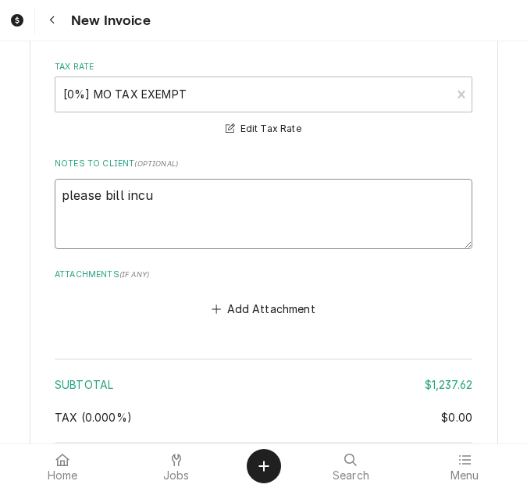
type textarea "please bill incur"
type textarea "x"
type textarea "please bill incurr"
type textarea "x"
type textarea "please bill incurre"
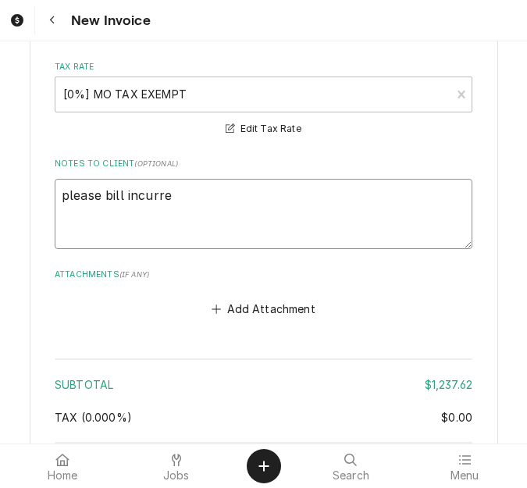
type textarea "x"
type textarea "please bill incurred"
type textarea "x"
type textarea "please bill incurred"
type textarea "x"
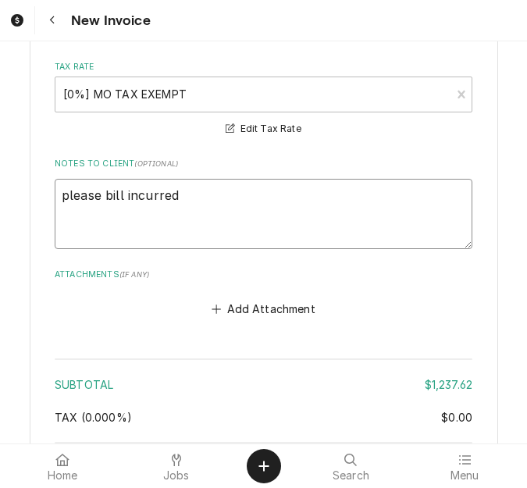
type textarea "please bill incurred -"
type textarea "x"
type textarea "please bill incurred -"
type textarea "x"
type textarea "please bill incurred - m"
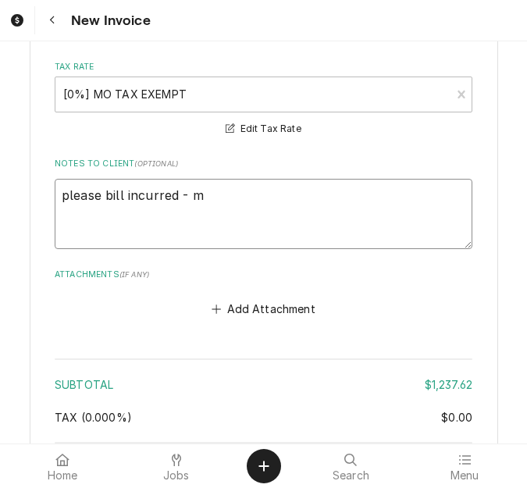
type textarea "x"
type textarea "please bill incurred - m"
type textarea "x"
type textarea "please bill incurred - m"
type textarea "x"
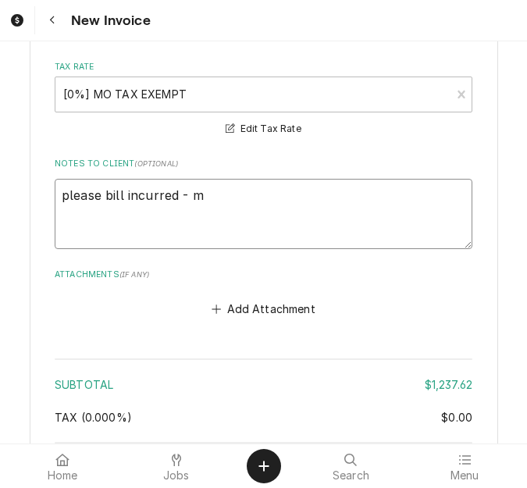
type textarea "please bill incurred - mu"
type textarea "x"
type textarea "please bill incurred - mut"
type textarea "x"
type textarea "please bill incurred - mutl"
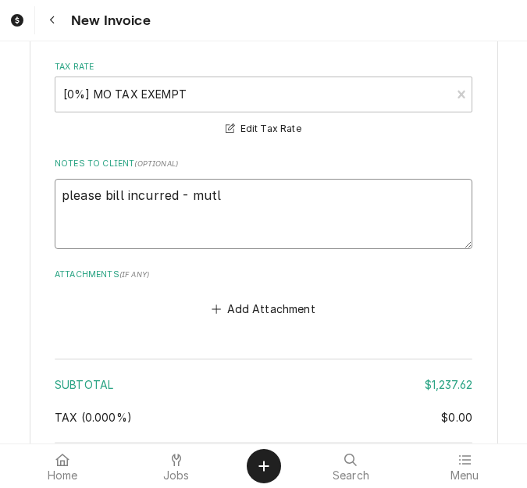
type textarea "x"
type textarea "please bill incurred - mut"
type textarea "x"
type textarea "please bill incurred - mu"
type textarea "x"
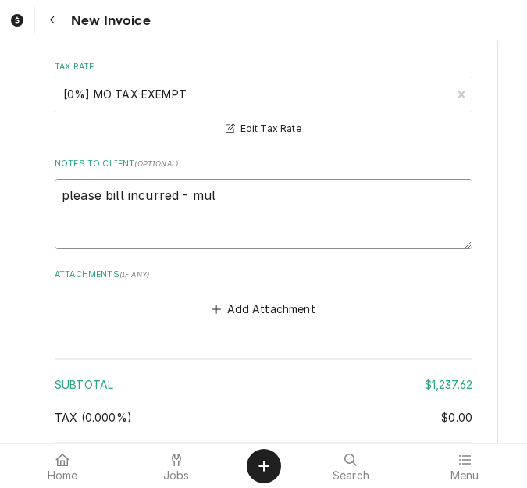
type textarea "please bill incurred - mult"
type textarea "x"
type textarea "please bill incurred - mul"
type textarea "x"
type textarea "please bill incurred - multi"
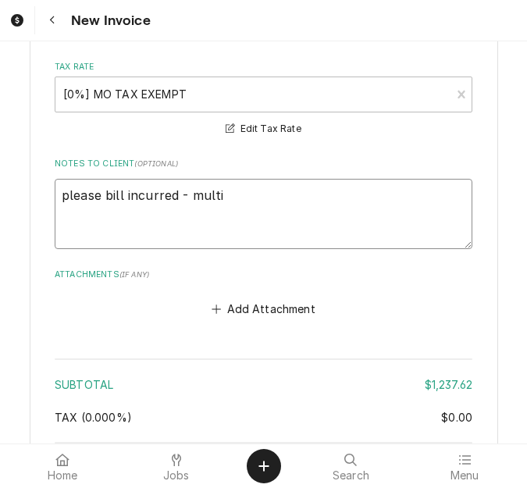
type textarea "x"
type textarea "please bill incurred - multip"
type textarea "x"
type textarea "please bill incurred - multiple"
type textarea "x"
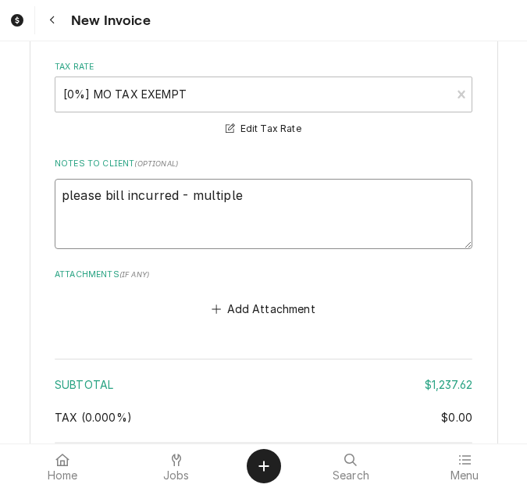
type textarea "please bill incurred - multiple"
type textarea "x"
type textarea "please bill incurred - multiple p"
type textarea "x"
type textarea "please bill incurred - multiple pi"
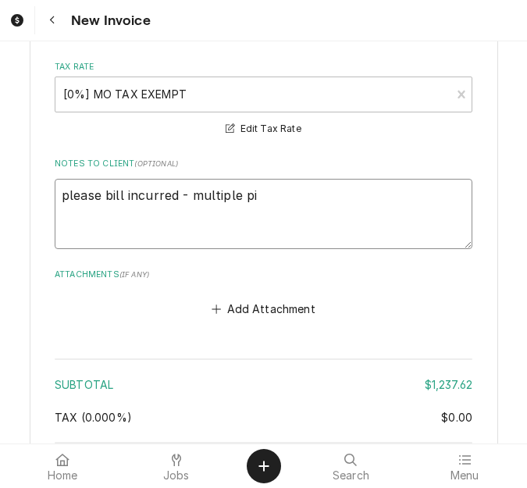
type textarea "x"
type textarea "please bill incurred - multiple pie"
type textarea "x"
type textarea "please bill incurred - multiple piec"
type textarea "x"
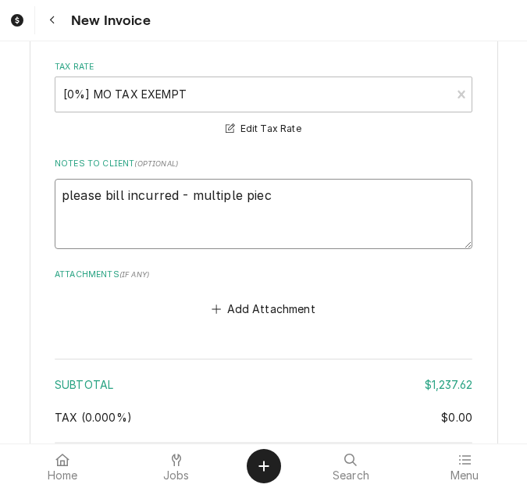
type textarea "please bill incurred - multiple piece"
type textarea "x"
type textarea "please bill incurred - multiple pieces"
type textarea "x"
type textarea "please bill incurred - multiple pieces"
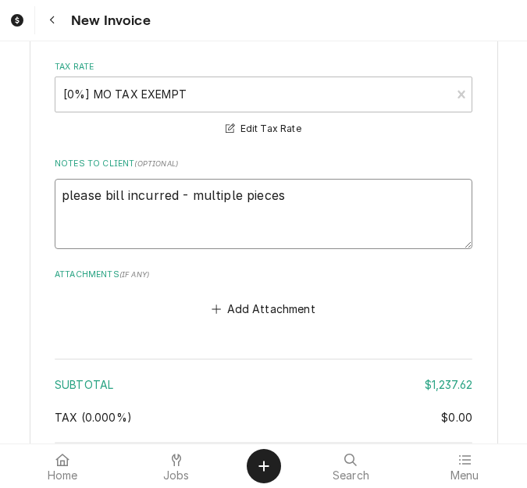
type textarea "x"
type textarea "please bill incurred - multiple pieces o"
type textarea "x"
type textarea "please bill incurred - multiple pieces"
type textarea "x"
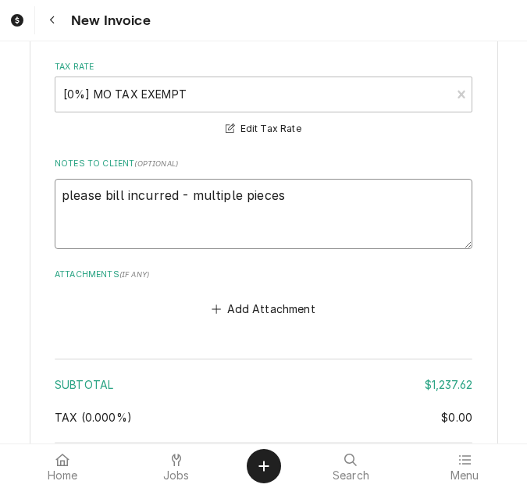
type textarea "please bill incurred - multiple pieces l"
type textarea "x"
type textarea "please bill incurred - multiple pieces lo"
type textarea "x"
type textarea "please bill incurred - multiple pieces loo"
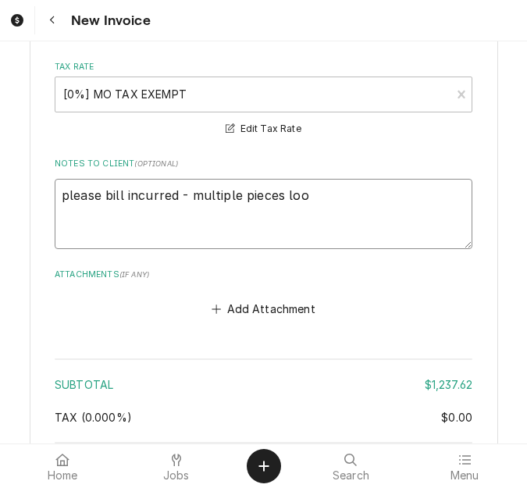
type textarea "x"
type textarea "please bill incurred - multiple pieces looke"
type textarea "x"
type textarea "please bill incurred - multiple pieces looked"
type textarea "x"
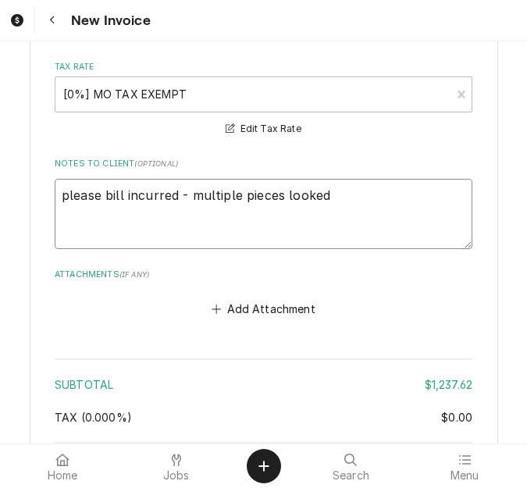
type textarea "please bill incurred - multiple pieces looked a"
type textarea "x"
type textarea "please bill incurred - multiple pieces looked at"
type textarea "x"
type textarea "please bill incurred - multiple pieces looked at"
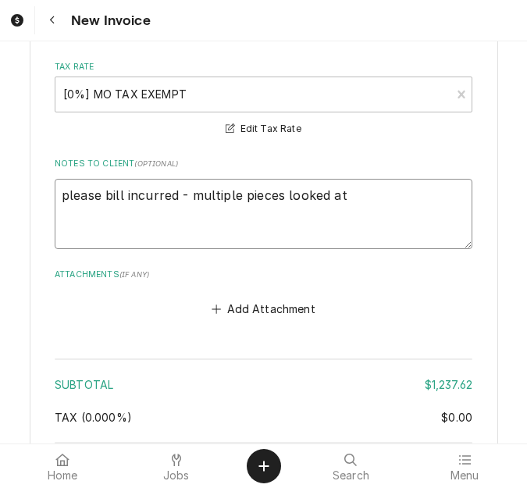
type textarea "x"
type textarea "please bill incurred - multiple pieces looked at an"
type textarea "x"
type textarea "please bill incurred - multiple pieces looked at and"
type textarea "x"
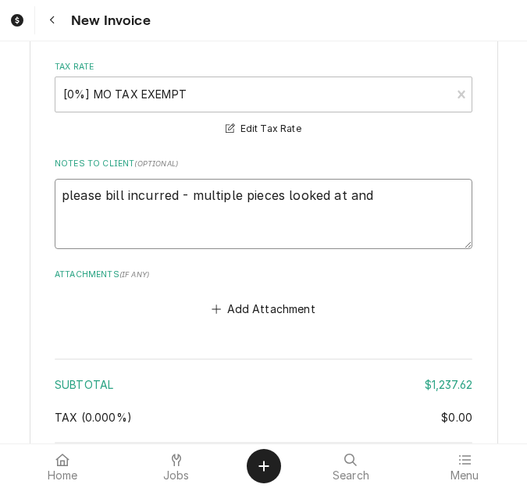
type textarea "please bill incurred - multiple pieces looked at and"
type textarea "x"
type textarea "please bill incurred - multiple pieces looked at and r"
type textarea "x"
type textarea "please bill incurred - multiple pieces looked at and re"
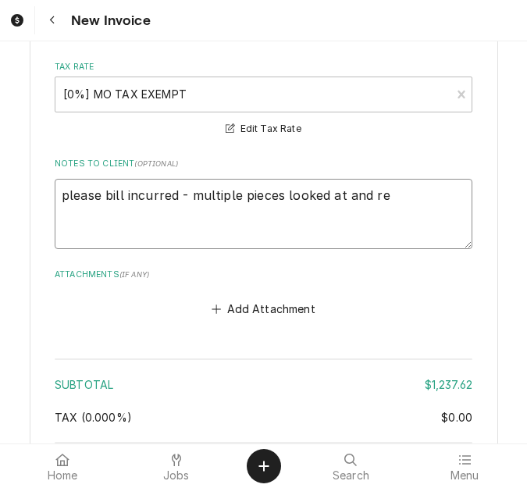
type textarea "x"
type textarea "please bill incurred - multiple pieces looked at and res"
type textarea "x"
type textarea "please bill incurred - multiple pieces looked at and re"
type textarea "x"
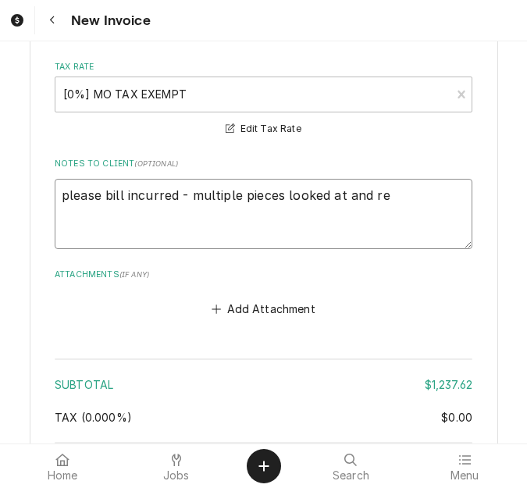
type textarea "please bill incurred - multiple pieces looked at and r"
type textarea "x"
type textarea "please bill incurred - multiple pieces looked at and"
type textarea "x"
type textarea "please bill incurred - multiple pieces looked at and q"
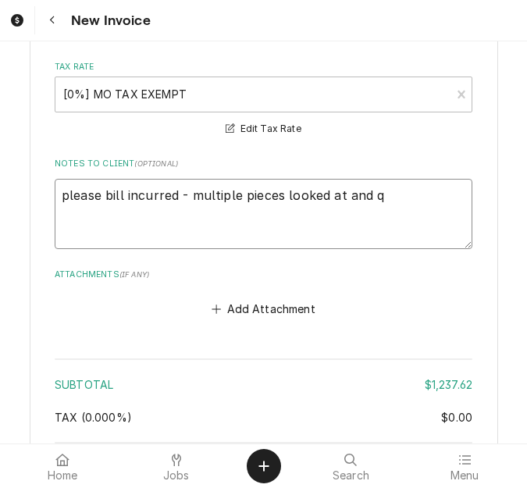
type textarea "x"
type textarea "please bill incurred - multiple pieces looked at and qu"
type textarea "x"
type textarea "please bill incurred - multiple pieces looked at and qup"
type textarea "x"
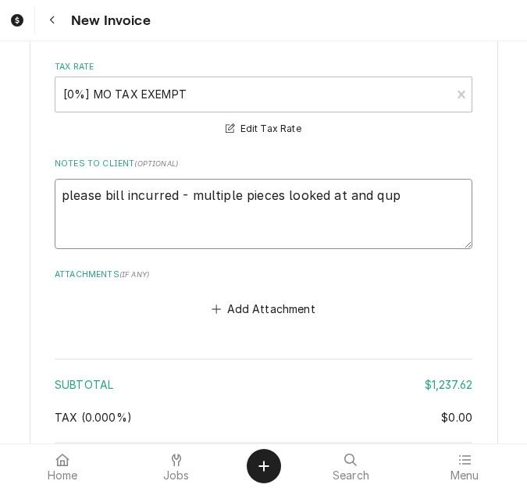
type textarea "please bill incurred - multiple pieces looked at and qupt"
type textarea "x"
type textarea "please bill incurred - multiple pieces looked at and qupte"
type textarea "x"
type textarea "please bill incurred - multiple pieces looked at and qupted"
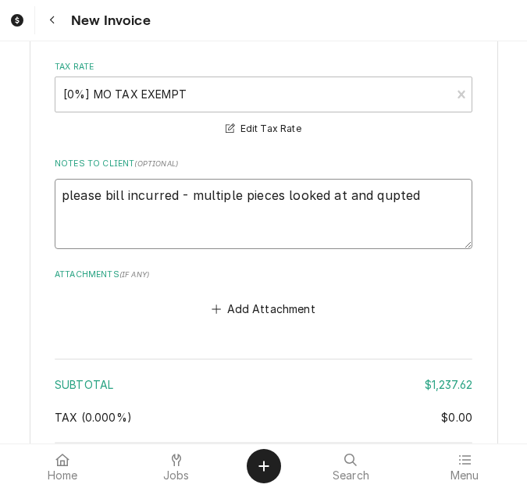
type textarea "x"
type textarea "please bill incurred - multiple pieces looked at and qupted."
type textarea "x"
type textarea "please bill incurred - multiple pieces looked at and qupted"
type textarea "x"
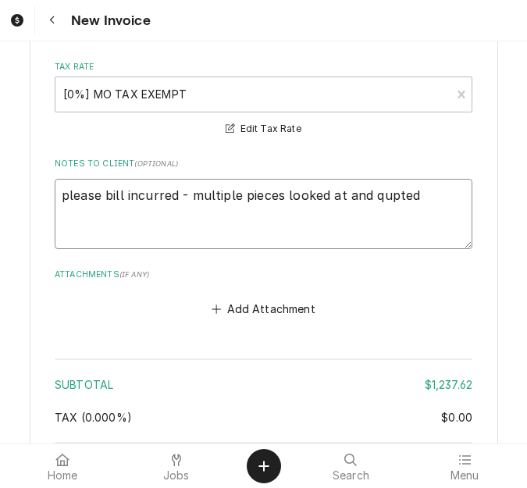
type textarea "please bill incurred - multiple pieces looked at and qupte"
type textarea "x"
type textarea "please bill incurred - multiple pieces looked at and qupt"
type textarea "x"
type textarea "please bill incurred - multiple pieces looked at and qup"
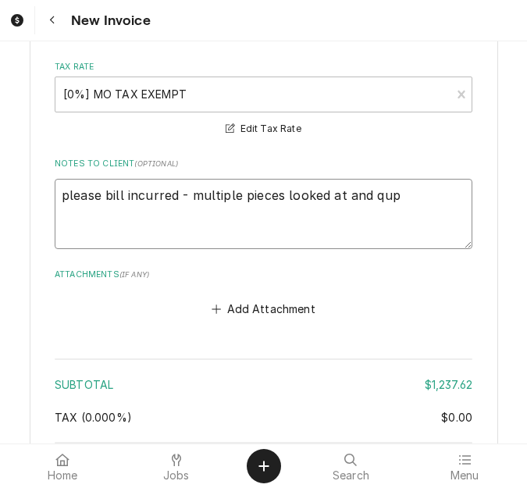
type textarea "x"
type textarea "please bill incurred - multiple pieces looked at and qu"
type textarea "x"
type textarea "please bill incurred - multiple pieces looked at and quo"
type textarea "x"
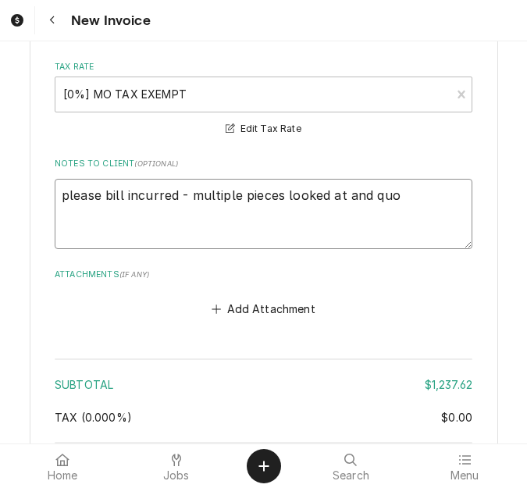
type textarea "please bill incurred - multiple pieces looked at and quot"
type textarea "x"
type textarea "please bill incurred - multiple pieces looked at and quote"
type textarea "x"
type textarea "please bill incurred - multiple pieces looked at and quoted"
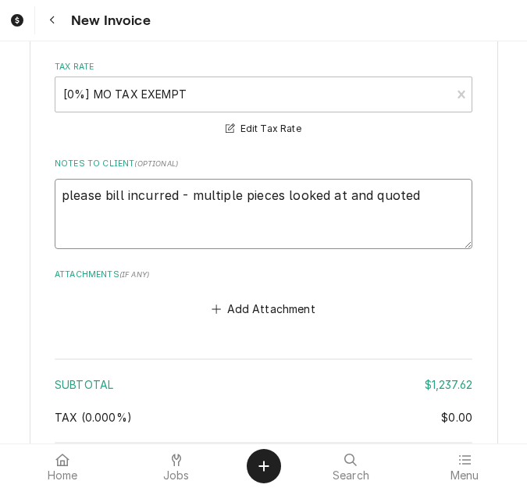
type textarea "x"
type textarea "please bill incurred - multiple pieces looked at and quoted"
type textarea "x"
type textarea "please bill incurred - multiple pieces looked at and quoted o"
type textarea "x"
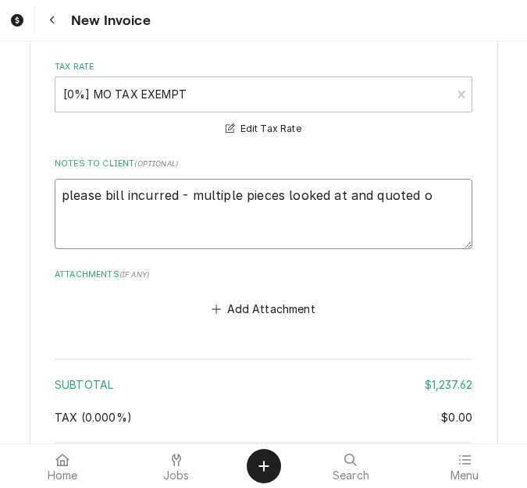
type textarea "please bill incurred - multiple pieces looked at and quoted on"
type textarea "x"
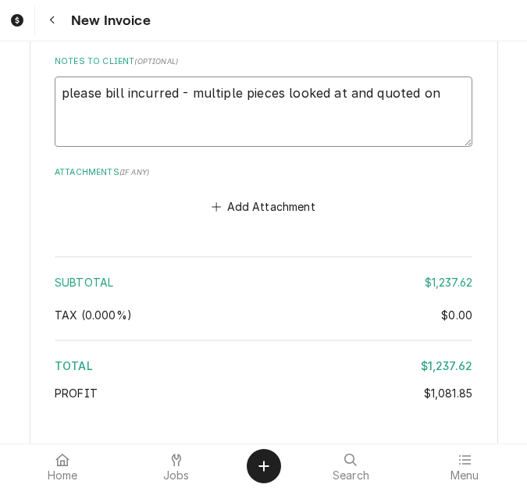
scroll to position [4968, 0]
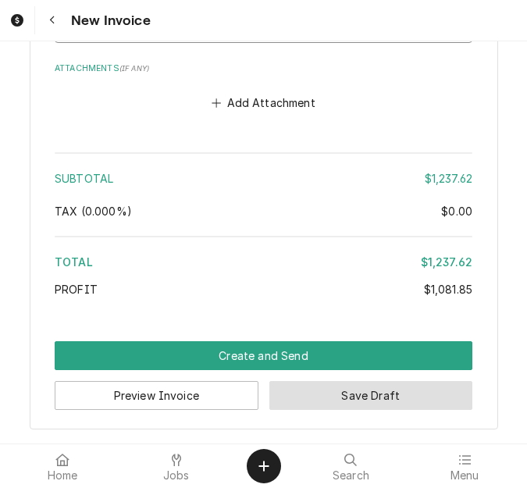
type textarea "please bill incurred - multiple pieces looked at and quoted on"
click at [321, 388] on button "Save Draft" at bounding box center [371, 395] width 204 height 29
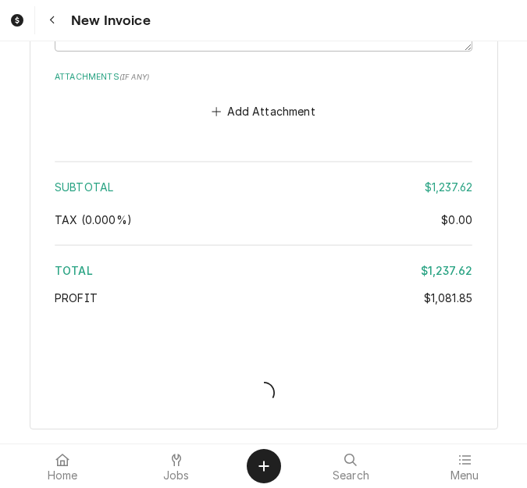
type textarea "x"
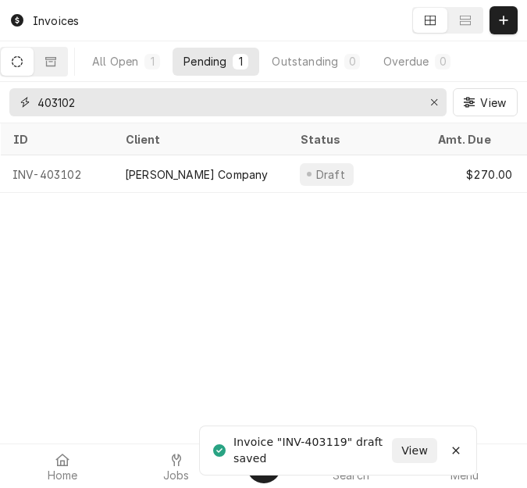
drag, startPoint x: 183, startPoint y: 97, endPoint x: 69, endPoint y: 92, distance: 114.9
click at [69, 92] on input "403102" at bounding box center [226, 102] width 379 height 28
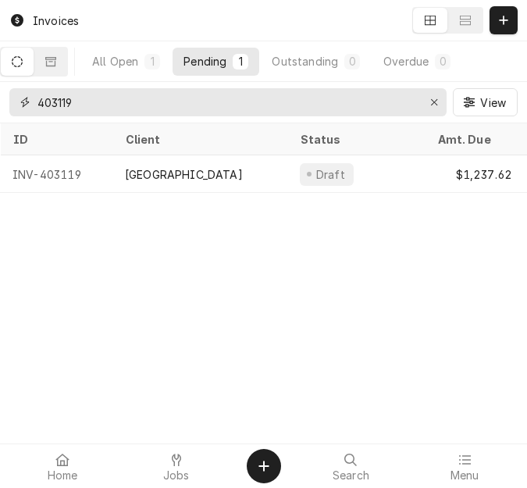
type input "403119"
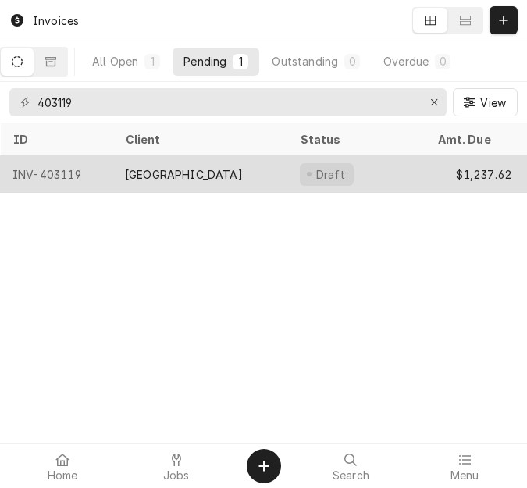
click at [180, 176] on div "[GEOGRAPHIC_DATA]" at bounding box center [184, 174] width 118 height 16
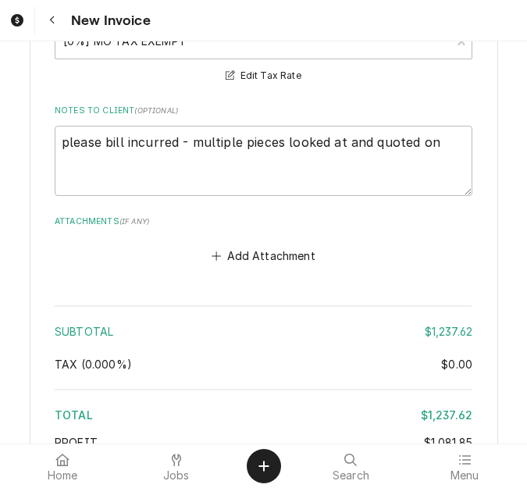
scroll to position [4840, 0]
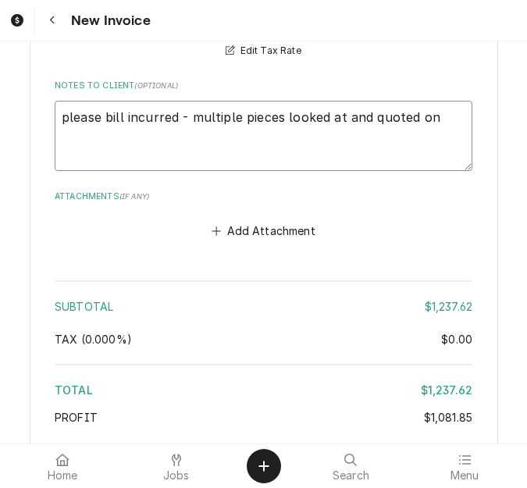
click at [433, 116] on textarea "please bill incurred - multiple pieces looked at and quoted on" at bounding box center [264, 136] width 418 height 70
type textarea "x"
type textarea "please bill incurred - multiple pieces looked at and quoted on"
type textarea "x"
type textarea "please bill incurred - multiple pieces looked at and quoted on 4"
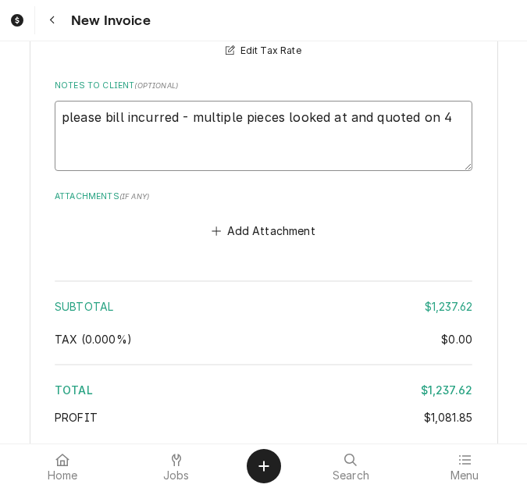
type textarea "x"
type textarea "please bill incurred - multiple pieces looked at and quoted on 40"
type textarea "x"
type textarea "please bill incurred - multiple pieces looked at and quoted on 400"
type textarea "x"
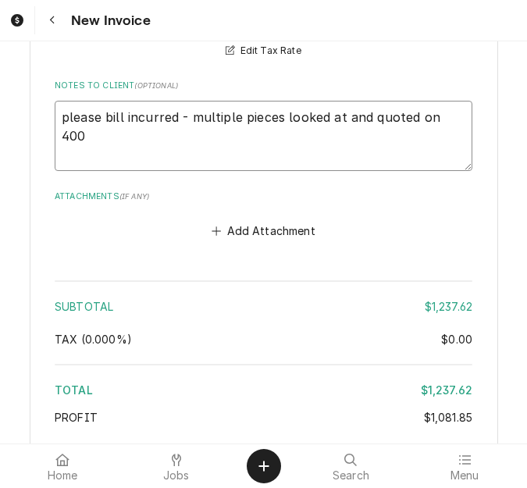
type textarea "please bill incurred - multiple pieces looked at and quoted on 4005"
type textarea "x"
type textarea "please bill incurred - multiple pieces looked at and quoted on 40058"
type textarea "x"
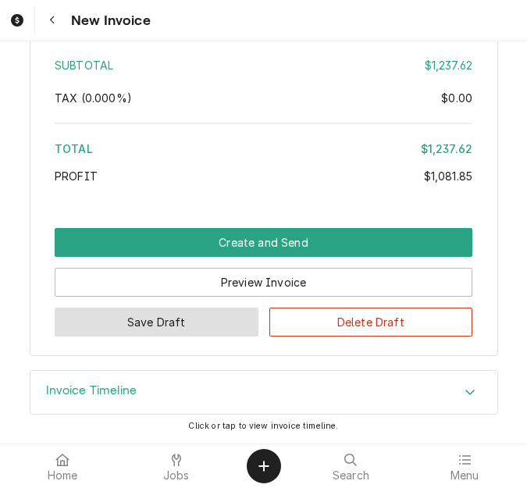
type textarea "please bill incurred - multiple pieces looked at and quoted on 400584"
click at [190, 324] on button "Save Draft" at bounding box center [157, 322] width 204 height 29
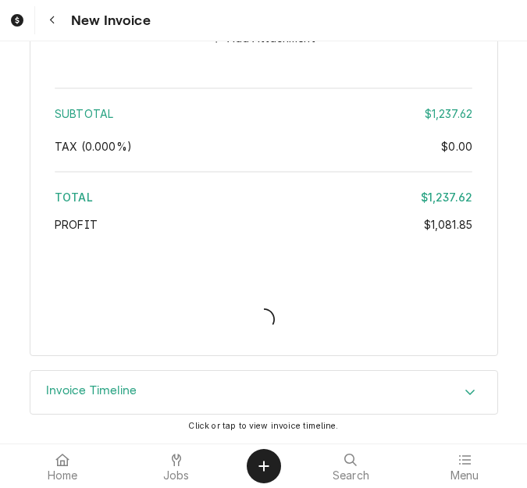
type textarea "x"
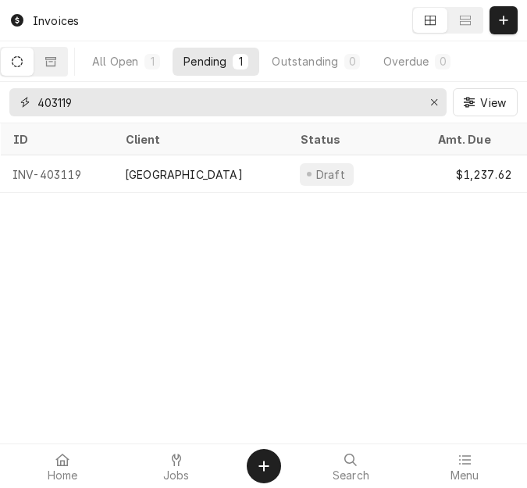
drag, startPoint x: 31, startPoint y: 97, endPoint x: 12, endPoint y: 92, distance: 20.1
click at [12, 92] on div "403119" at bounding box center [227, 102] width 437 height 28
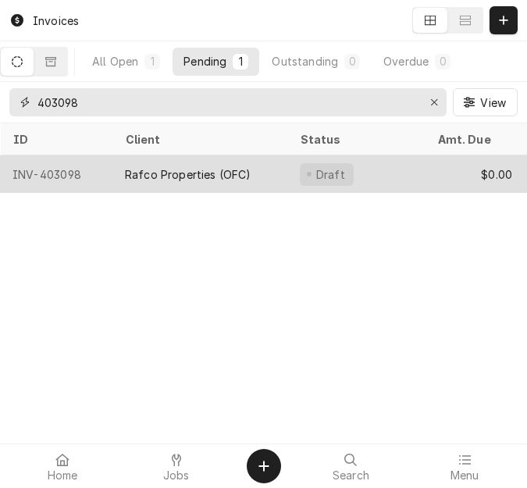
type input "403098"
click at [162, 166] on div "Rafco Properties (OFC)" at bounding box center [188, 174] width 126 height 16
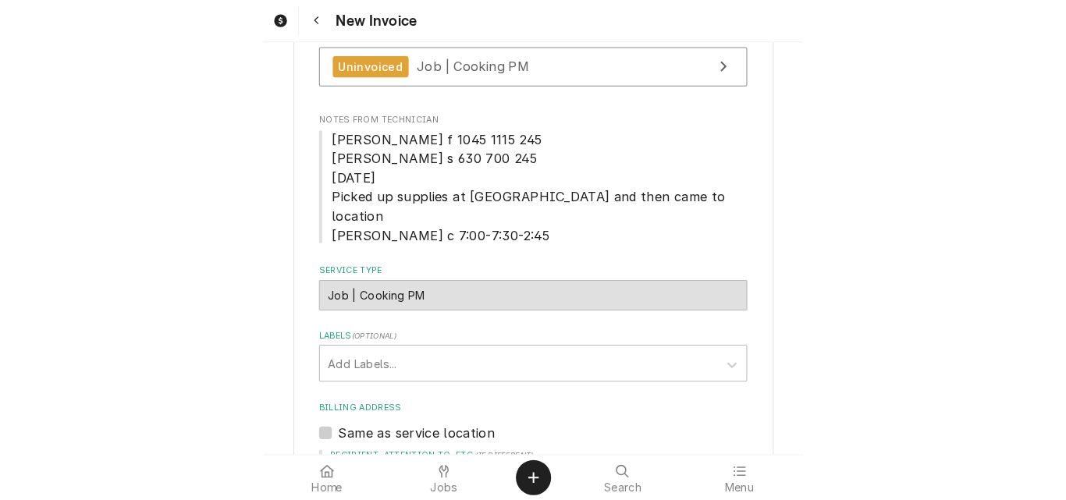
scroll to position [703, 0]
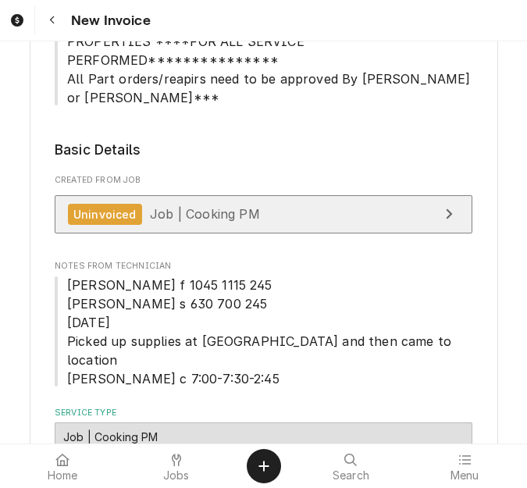
click at [186, 223] on div "Uninvoiced Job | Cooking PM" at bounding box center [164, 214] width 192 height 21
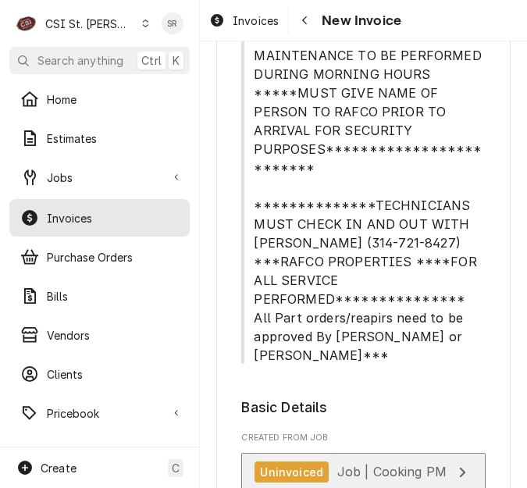
type textarea "x"
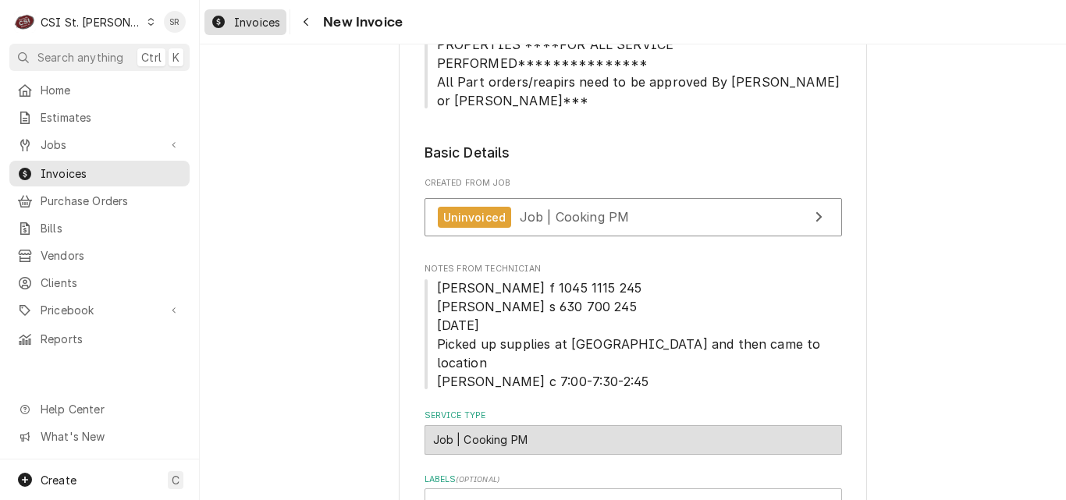
click at [259, 27] on span "Invoices" at bounding box center [257, 22] width 46 height 16
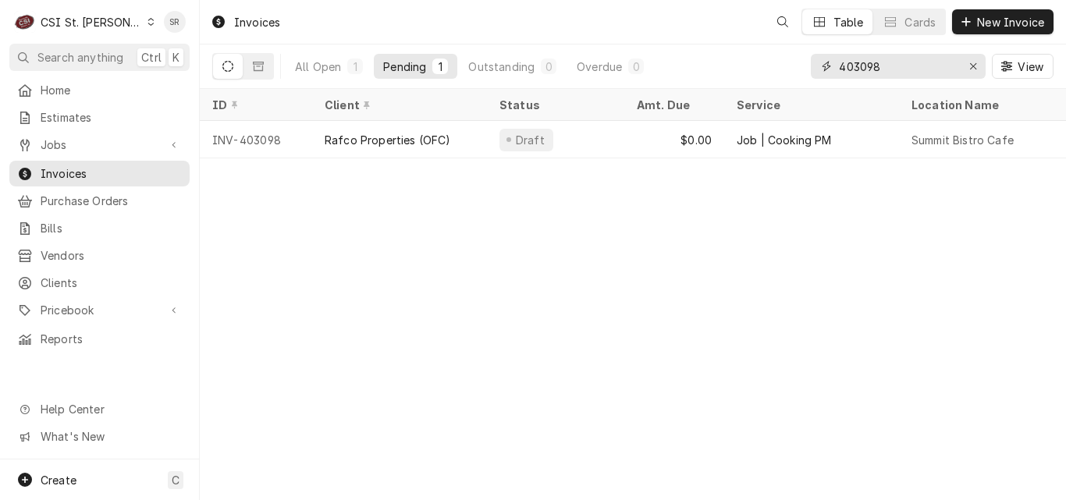
drag, startPoint x: 828, startPoint y: 54, endPoint x: 813, endPoint y: 51, distance: 14.4
click at [813, 51] on div "403098 View" at bounding box center [932, 67] width 243 height 44
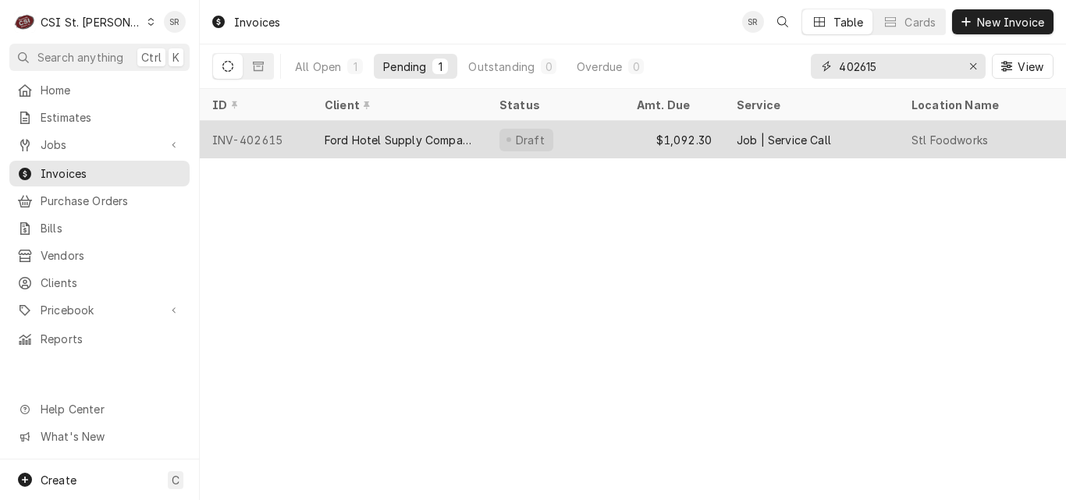
type input "402615"
click at [365, 132] on div "Ford Hotel Supply Company" at bounding box center [400, 140] width 150 height 16
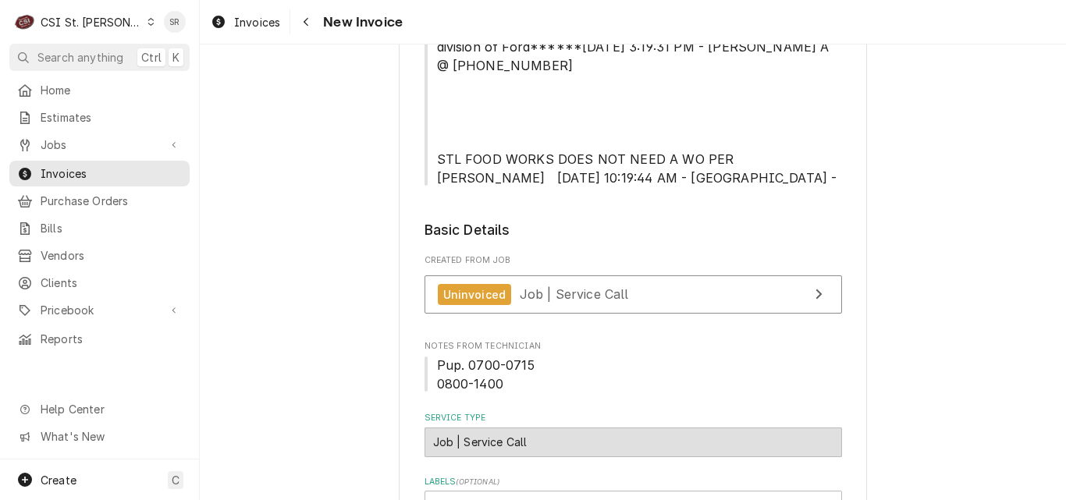
scroll to position [390, 0]
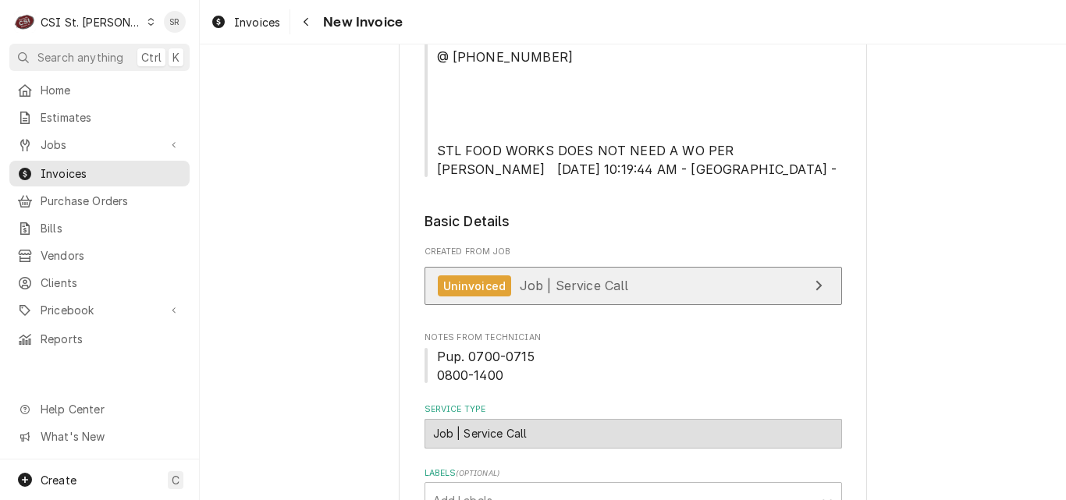
click at [592, 294] on span "Job | Service Call" at bounding box center [574, 286] width 109 height 16
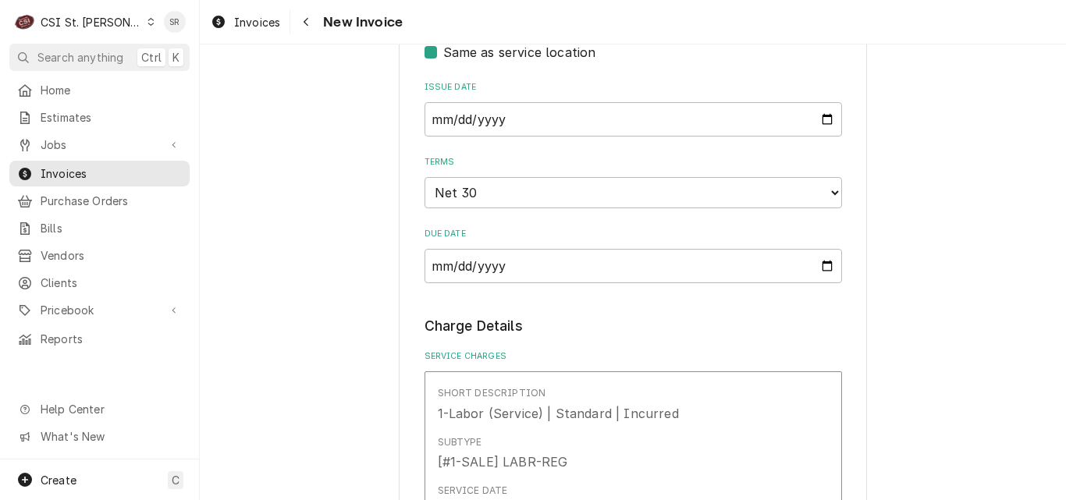
scroll to position [937, 0]
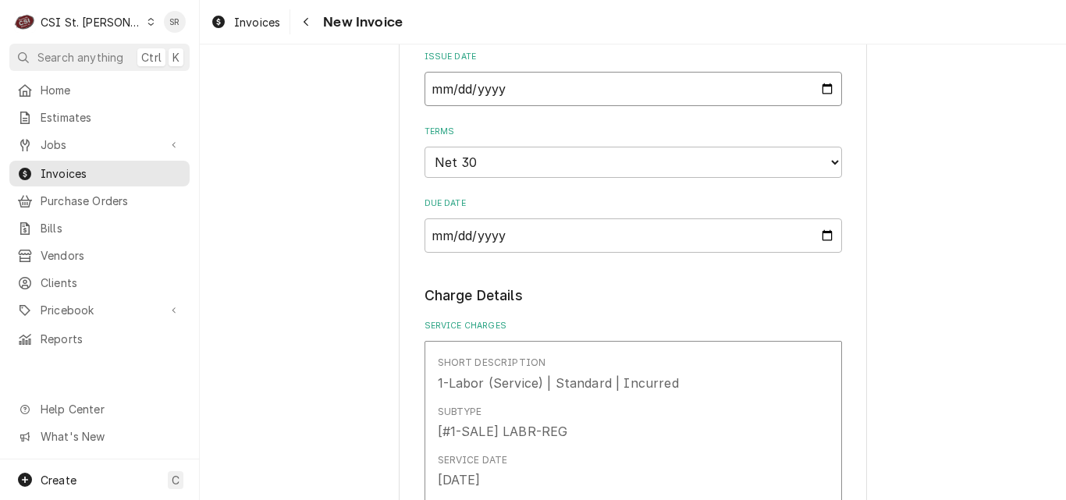
click at [818, 105] on input "[DATE]" at bounding box center [634, 89] width 418 height 34
type input "[DATE]"
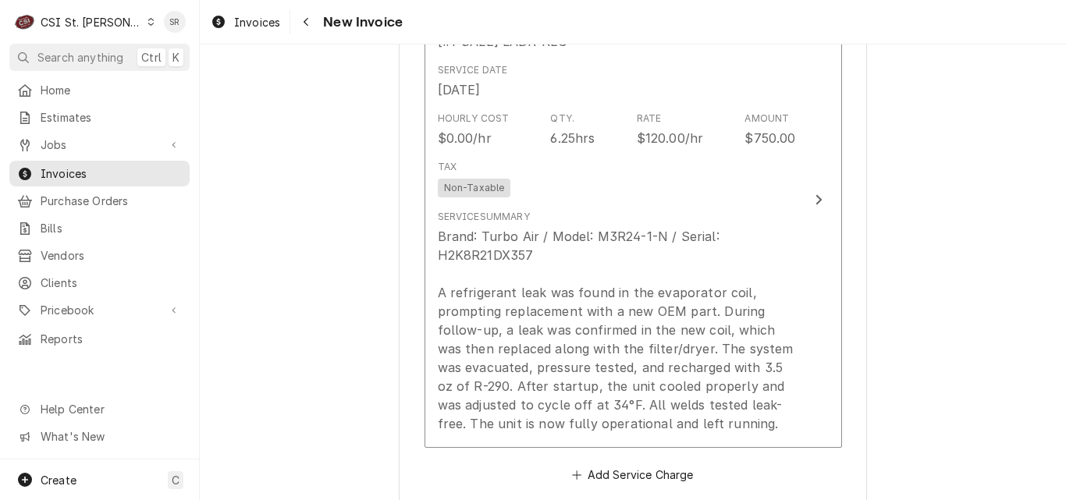
scroll to position [1405, 0]
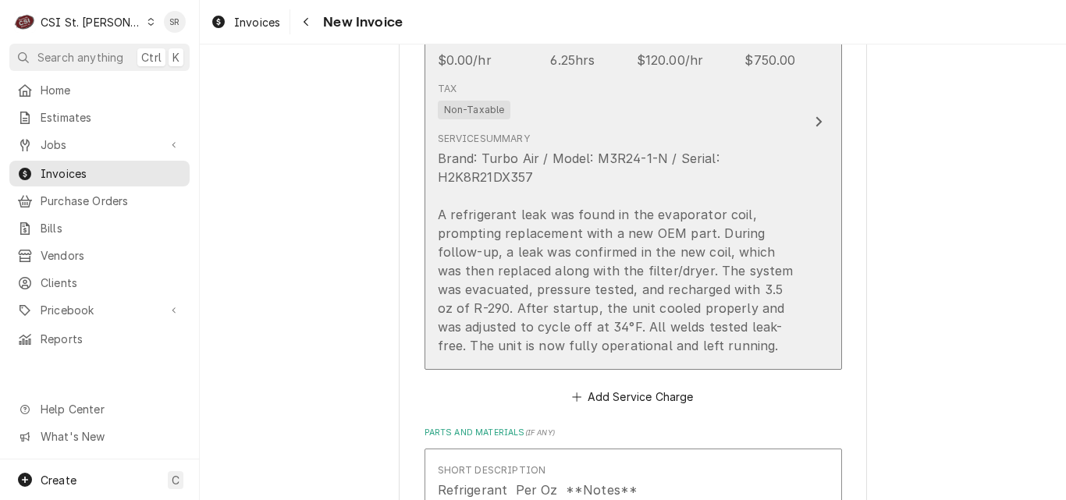
click at [513, 329] on div "Brand: Turbo Air / Model: M3R24-1-N / Serial: H2K8R21DX357 A refrigerant leak w…" at bounding box center [617, 252] width 358 height 206
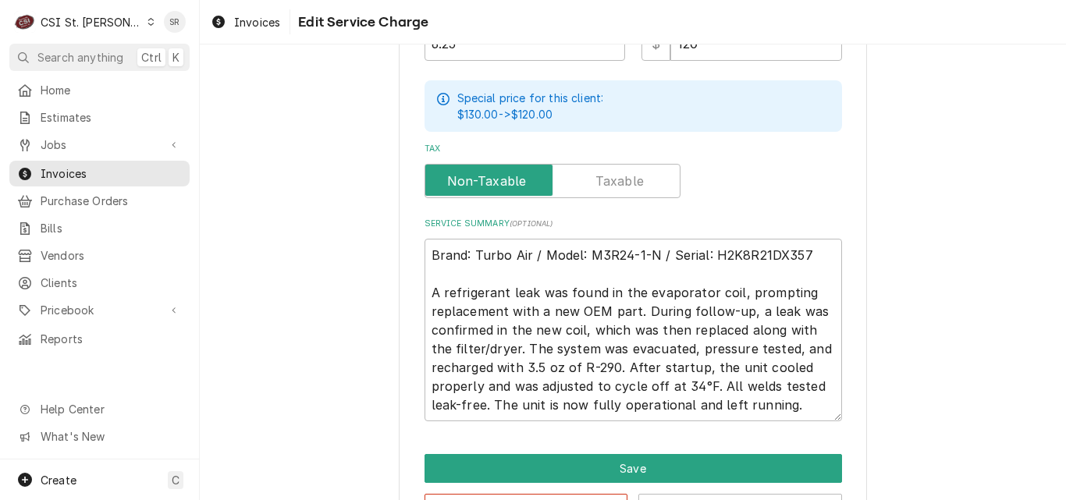
scroll to position [628, 0]
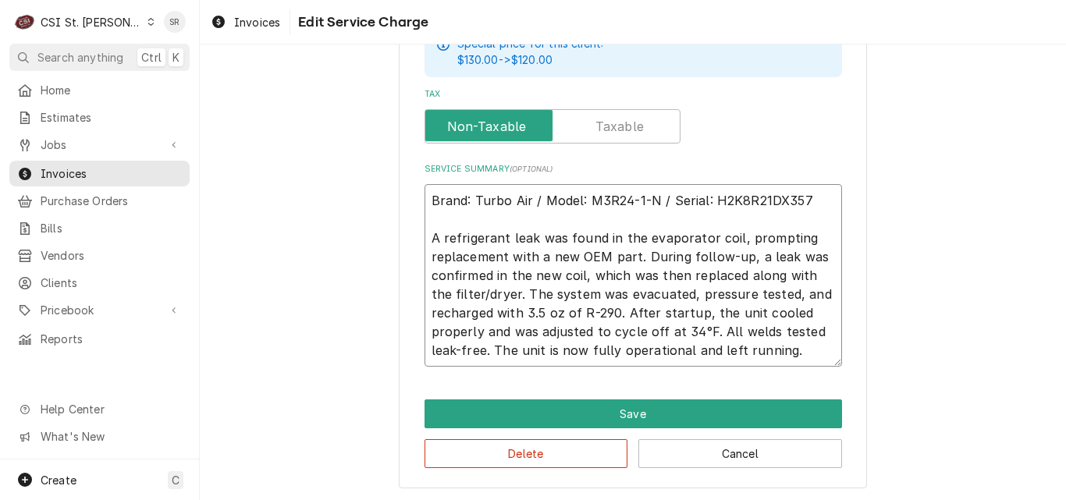
drag, startPoint x: 618, startPoint y: 310, endPoint x: 492, endPoint y: 304, distance: 126.6
click at [492, 304] on textarea "Brand: Turbo Air / Model: M3R24-1-N / Serial: H2K8R21DX357 A refrigerant leak w…" at bounding box center [634, 275] width 418 height 183
type textarea "x"
type textarea "Brand: Turbo Air / Model: M3R24-1-N / Serial: H2K8R21DX357 A refrigerant leak w…"
type textarea "x"
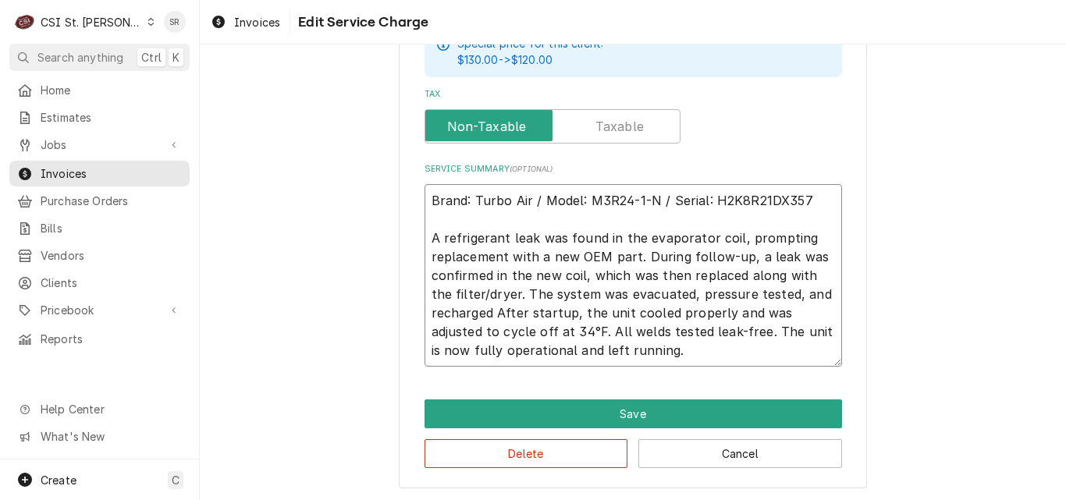
type textarea "Brand: Turbo Air / Model: M3R24-1-N / Serial: H2K8R21DX357 A refrigerant leak w…"
type textarea "x"
type textarea "Brand: Turbo Air / Model: M3R24-1-N / Serial: H2K8R21DX357 A refrigerant leak w…"
type textarea "x"
type textarea "Brand: Turbo Air / Model: M3R24-1-N / Serial: H2K8R21DX357 A refrigerant leak w…"
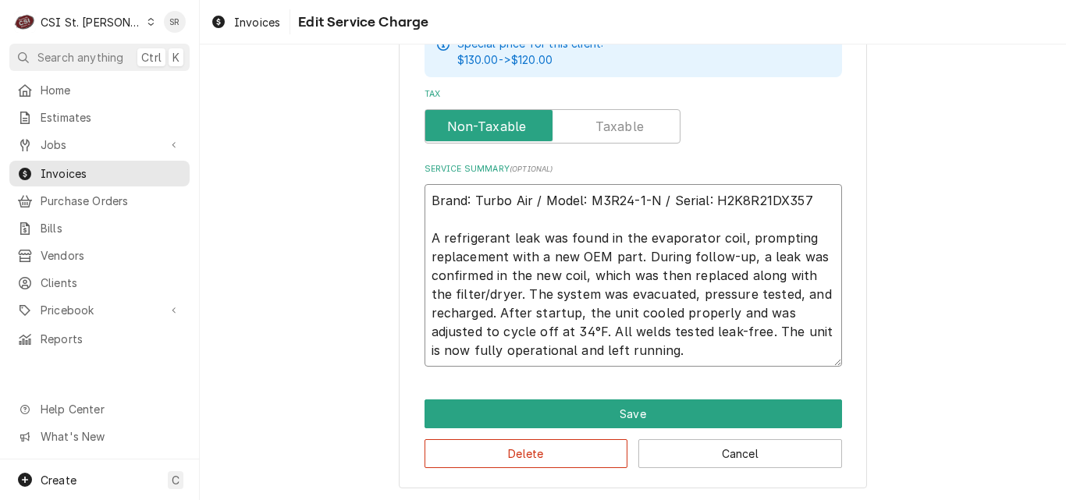
drag, startPoint x: 599, startPoint y: 331, endPoint x: 721, endPoint y: 315, distance: 122.8
click at [721, 315] on textarea "Brand: Turbo Air / Model: M3R24-1-N / Serial: H2K8R21DX357 A refrigerant leak w…" at bounding box center [634, 275] width 418 height 183
type textarea "x"
type textarea "Brand: Turbo Air / Model: M3R24-1-N / Serial: H2K8R21DX357 A refrigerant leak w…"
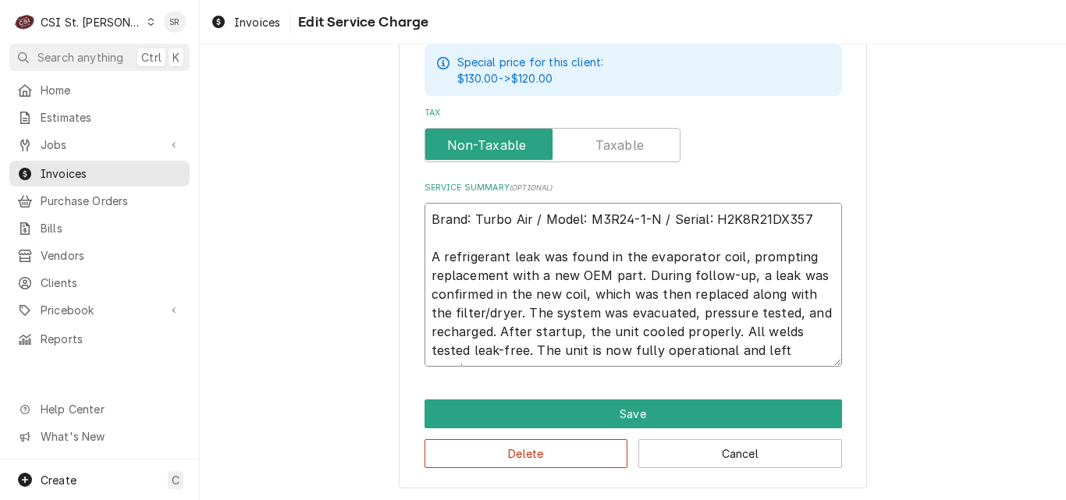
drag, startPoint x: 486, startPoint y: 347, endPoint x: 722, endPoint y: 329, distance: 236.5
click at [722, 329] on textarea "Brand: Turbo Air / Model: M3R24-1-N / Serial: H2K8R21DX357 A refrigerant leak w…" at bounding box center [634, 285] width 418 height 164
type textarea "x"
type textarea "Brand: Turbo Air / Model: M3R24-1-N / Serial: H2K8R21DX357 A refrigerant leak w…"
type textarea "x"
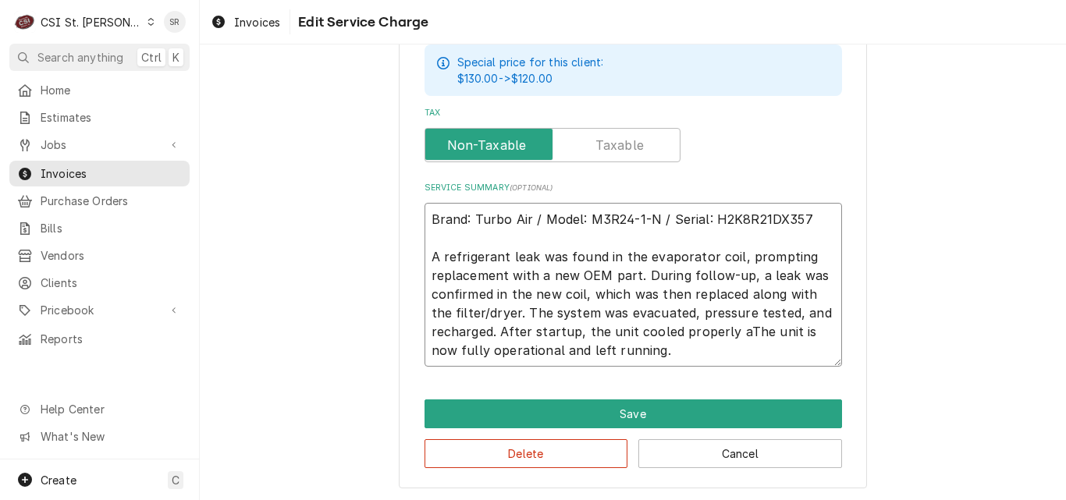
type textarea "Brand: Turbo Air / Model: M3R24-1-N / Serial: H2K8R21DX357 A refrigerant leak w…"
type textarea "x"
type textarea "Brand: Turbo Air / Model: M3R24-1-N / Serial: H2K8R21DX357 A refrigerant leak w…"
type textarea "x"
type textarea "Brand: Turbo Air / Model: M3R24-1-N / Serial: H2K8R21DX357 A refrigerant leak w…"
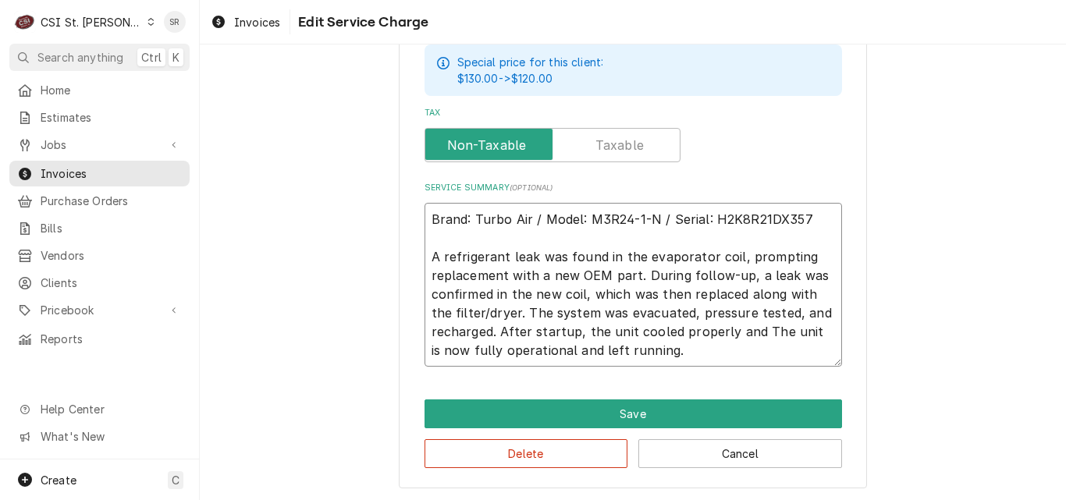
type textarea "x"
type textarea "Brand: Turbo Air / Model: M3R24-1-N / Serial: H2K8R21DX357 A refrigerant leak w…"
type textarea "x"
type textarea "Brand: Turbo Air / Model: M3R24-1-N / Serial: H2K8R21DX357 A refrigerant leak w…"
type textarea "x"
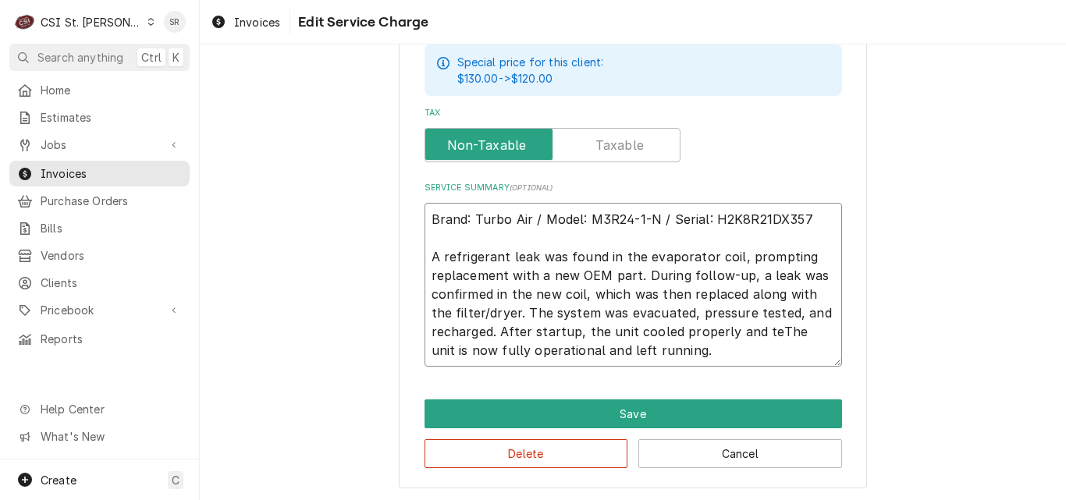
type textarea "Brand: Turbo Air / Model: M3R24-1-N / Serial: H2K8R21DX357 A refrigerant leak w…"
type textarea "x"
type textarea "Brand: Turbo Air / Model: M3R24-1-N / Serial: H2K8R21DX357 A refrigerant leak w…"
type textarea "x"
type textarea "Brand: Turbo Air / Model: M3R24-1-N / Serial: H2K8R21DX357 A refrigerant leak w…"
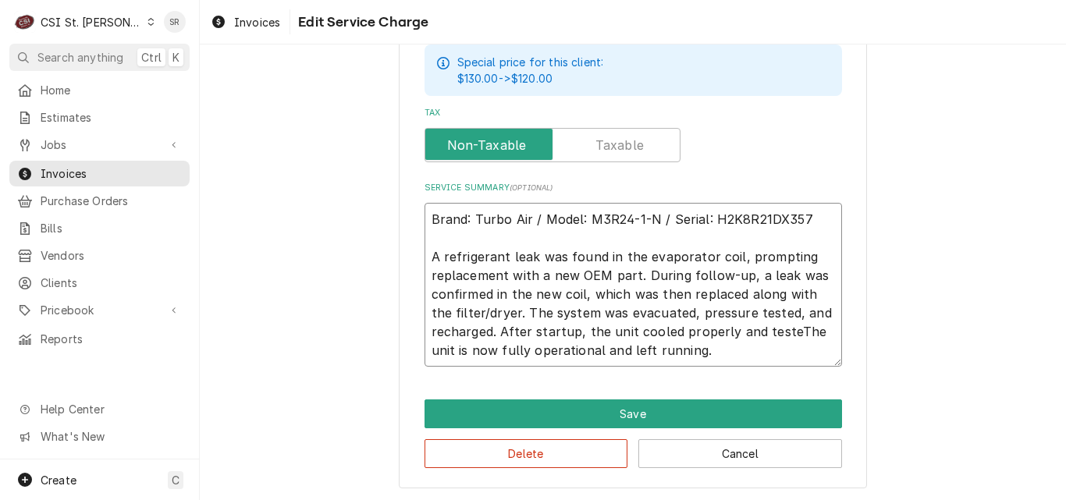
type textarea "x"
type textarea "Brand: Turbo Air / Model: M3R24-1-N / Serial: H2K8R21DX357 A refrigerant leak w…"
type textarea "x"
type textarea "Brand: Turbo Air / Model: M3R24-1-N / Serial: H2K8R21DX357 A refrigerant leak w…"
type textarea "x"
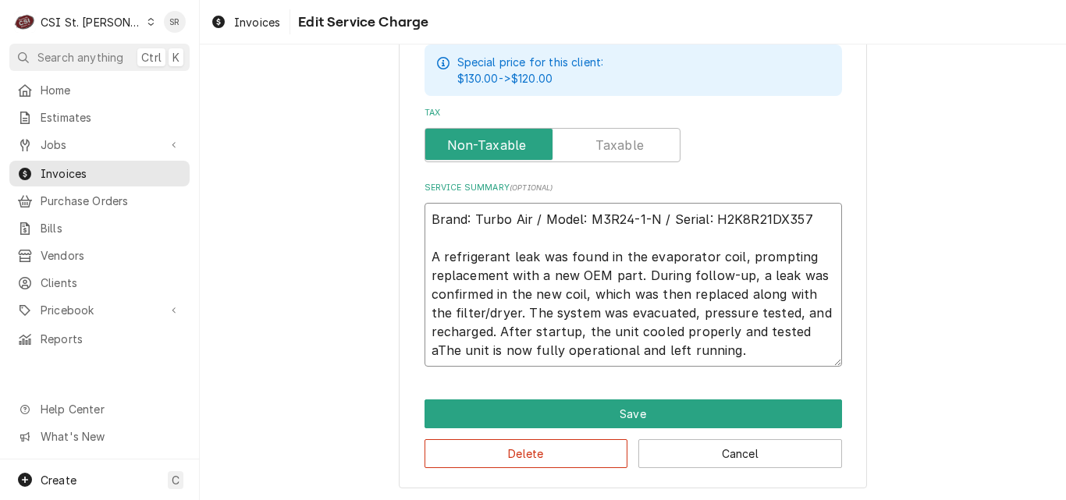
type textarea "Brand: Turbo Air / Model: M3R24-1-N / Serial: H2K8R21DX357 A refrigerant leak w…"
type textarea "x"
type textarea "Brand: Turbo Air / Model: M3R24-1-N / Serial: H2K8R21DX357 A refrigerant leak w…"
type textarea "x"
type textarea "Brand: Turbo Air / Model: M3R24-1-N / Serial: H2K8R21DX357 A refrigerant leak w…"
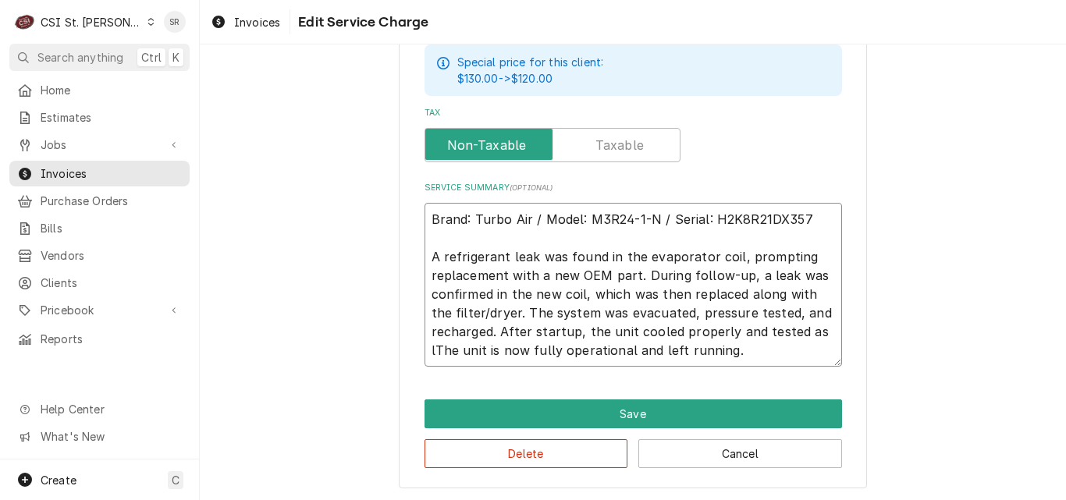
type textarea "x"
type textarea "Brand: Turbo Air / Model: M3R24-1-N / Serial: H2K8R21DX357 A refrigerant leak w…"
type textarea "x"
type textarea "Brand: Turbo Air / Model: M3R24-1-N / Serial: H2K8R21DX357 A refrigerant leak w…"
type textarea "x"
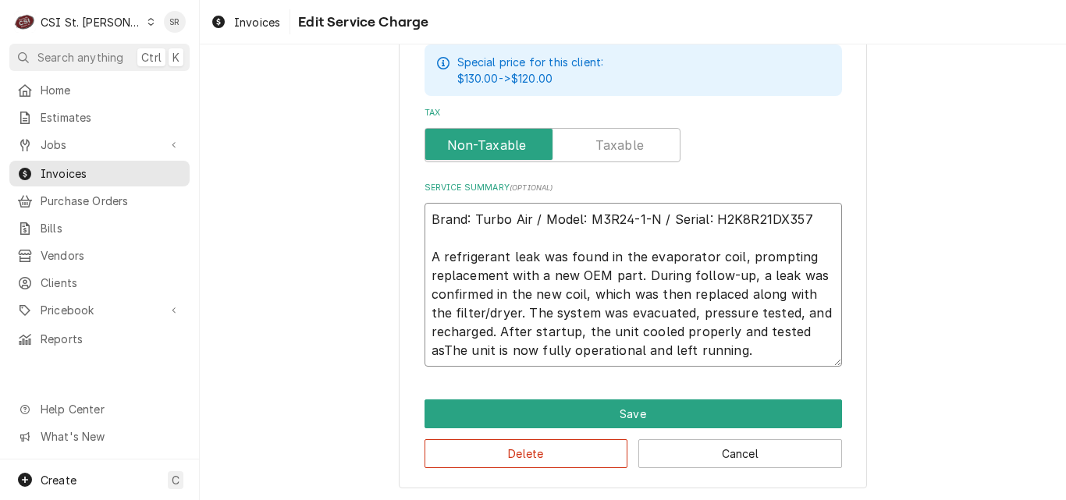
type textarea "Brand: Turbo Air / Model: M3R24-1-N / Serial: H2K8R21DX357 A refrigerant leak w…"
type textarea "x"
type textarea "Brand: Turbo Air / Model: M3R24-1-N / Serial: H2K8R21DX357 A refrigerant leak w…"
type textarea "x"
type textarea "Brand: Turbo Air / Model: M3R24-1-N / Serial: H2K8R21DX357 A refrigerant leak w…"
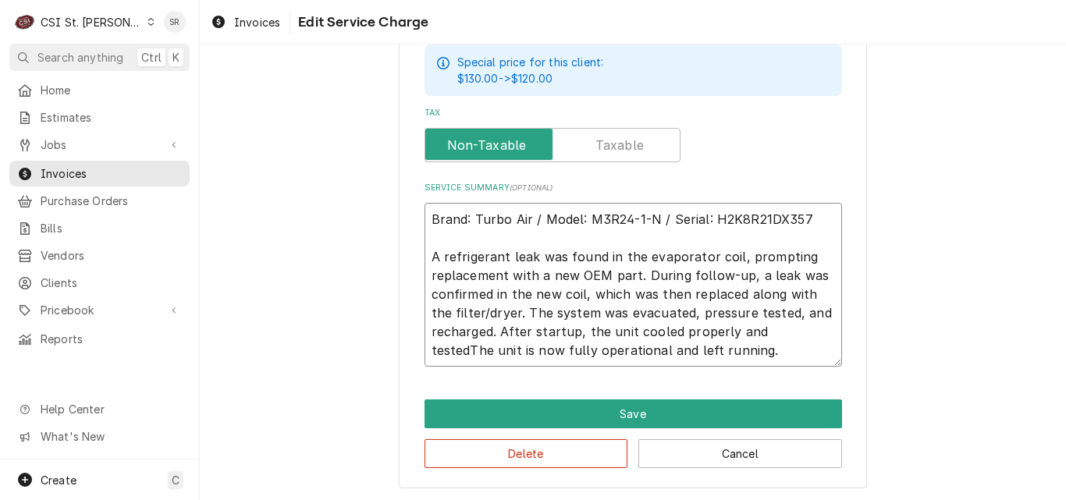
type textarea "x"
type textarea "Brand: Turbo Air / Model: M3R24-1-N / Serial: H2K8R21DX357 A refrigerant leak w…"
type textarea "x"
type textarea "Brand: Turbo Air / Model: M3R24-1-N / Serial: H2K8R21DX357 A refrigerant leak w…"
type textarea "x"
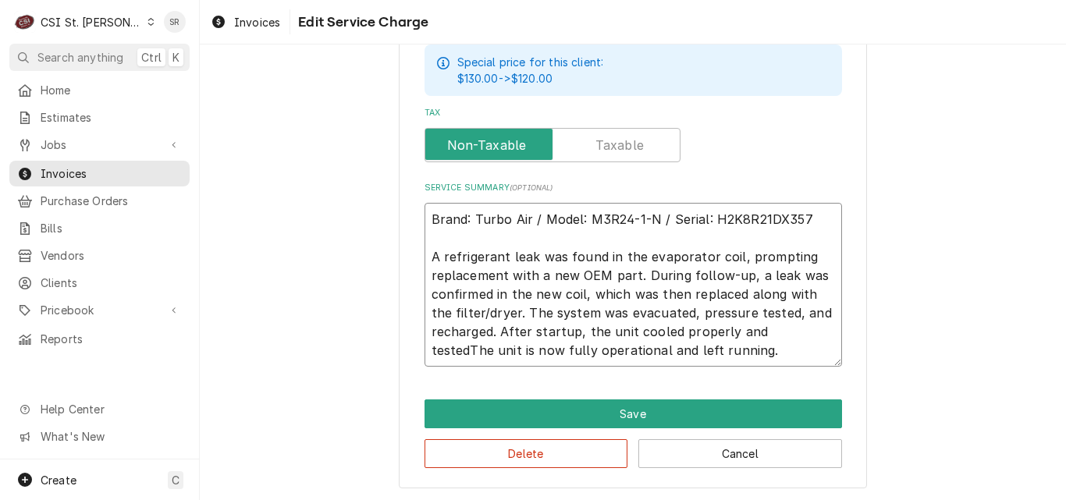
type textarea "Brand: Turbo Air / Model: M3R24-1-N / Serial: H2K8R21DX357 A refrigerant leak w…"
type textarea "x"
type textarea "Brand: Turbo Air / Model: M3R24-1-N / Serial: H2K8R21DX357 A refrigerant leak w…"
type textarea "x"
type textarea "Brand: Turbo Air / Model: M3R24-1-N / Serial: H2K8R21DX357 A refrigerant leak w…"
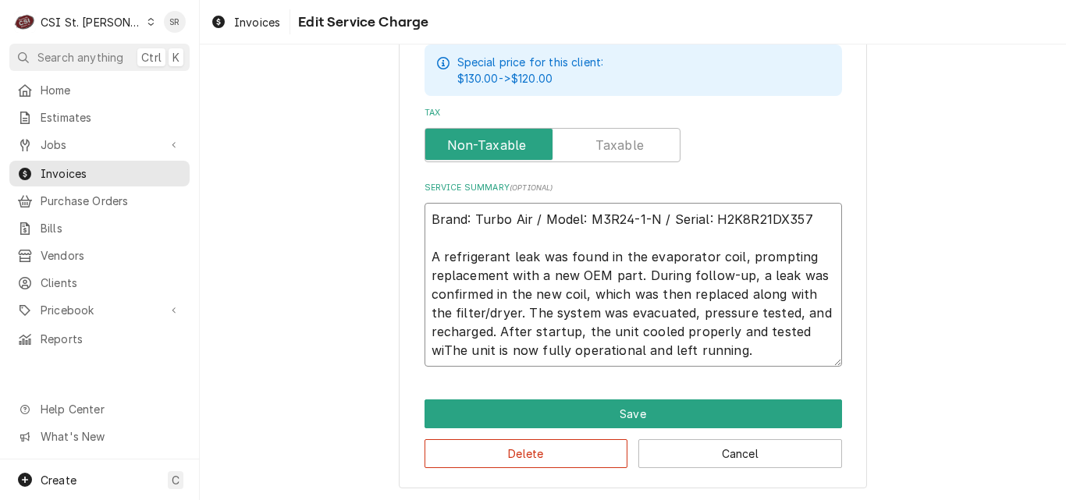
type textarea "x"
type textarea "Brand: Turbo Air / Model: M3R24-1-N / Serial: H2K8R21DX357 A refrigerant leak w…"
type textarea "x"
type textarea "Brand: Turbo Air / Model: M3R24-1-N / Serial: H2K8R21DX357 A refrigerant leak w…"
type textarea "x"
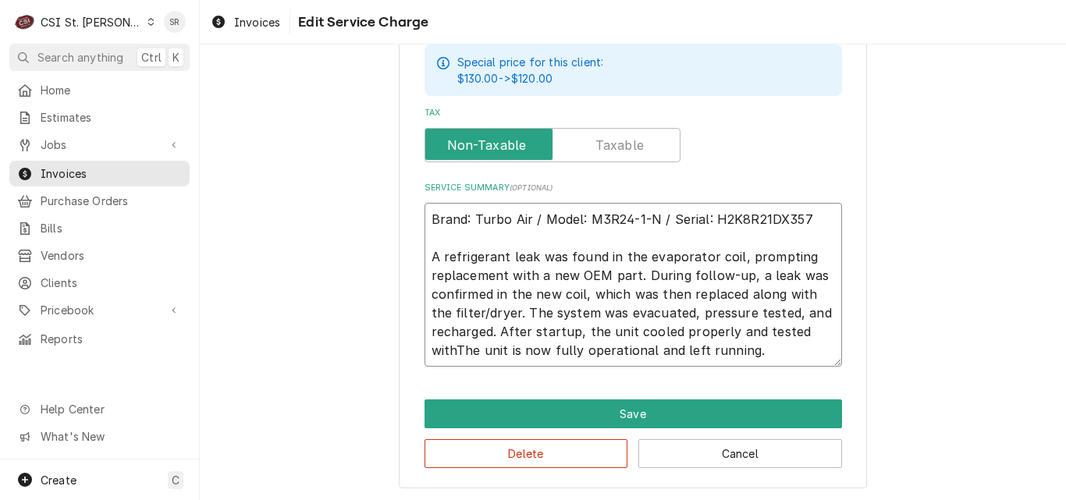
type textarea "Brand: Turbo Air / Model: M3R24-1-N / Serial: H2K8R21DX357 A refrigerant leak w…"
type textarea "x"
type textarea "Brand: Turbo Air / Model: M3R24-1-N / Serial: H2K8R21DX357 A refrigerant leak w…"
type textarea "x"
type textarea "Brand: Turbo Air / Model: M3R24-1-N / Serial: H2K8R21DX357 A refrigerant leak w…"
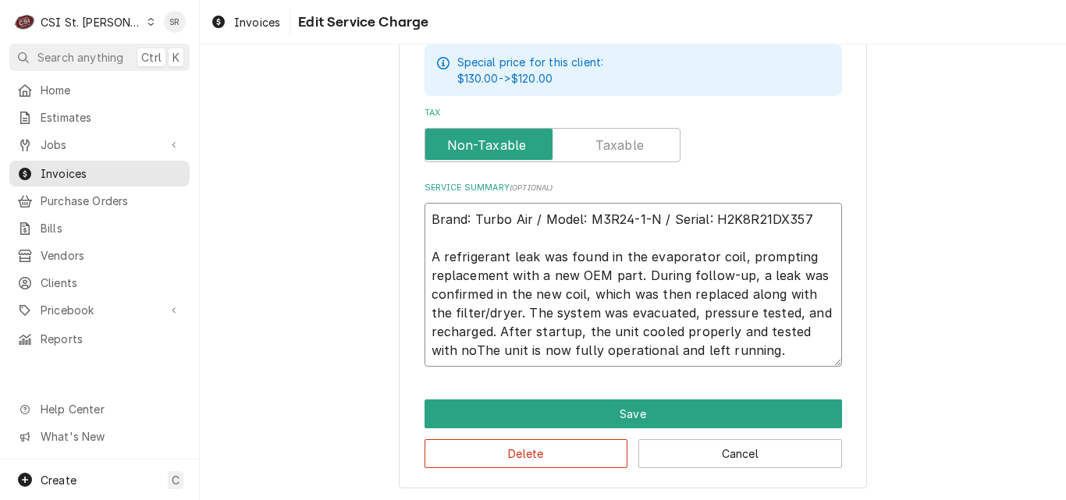
type textarea "x"
type textarea "Brand: Turbo Air / Model: M3R24-1-N / Serial: H2K8R21DX357 A refrigerant leak w…"
type textarea "x"
type textarea "Brand: Turbo Air / Model: M3R24-1-N / Serial: H2K8R21DX357 A refrigerant leak w…"
type textarea "x"
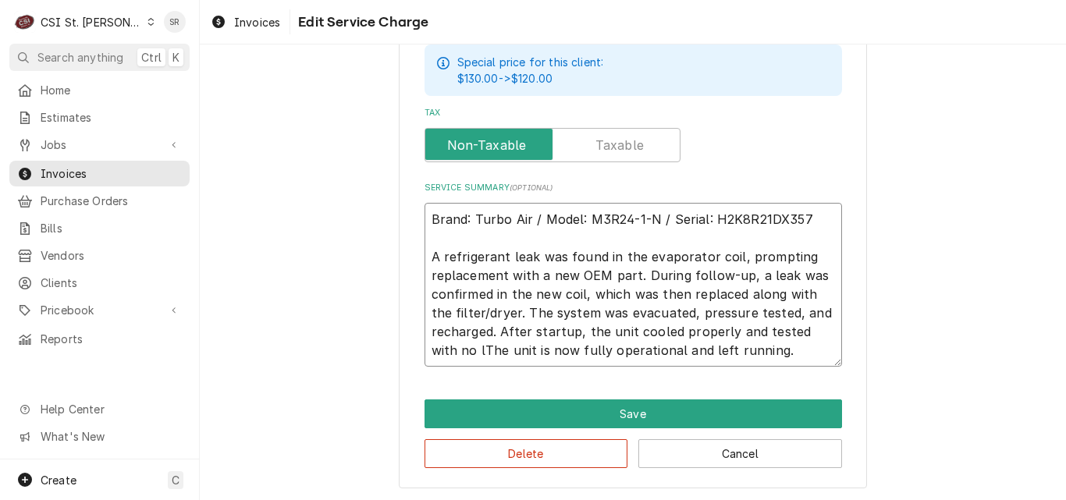
type textarea "Brand: Turbo Air / Model: M3R24-1-N / Serial: H2K8R21DX357 A refrigerant leak w…"
type textarea "x"
type textarea "Brand: Turbo Air / Model: M3R24-1-N / Serial: H2K8R21DX357 A refrigerant leak w…"
type textarea "x"
type textarea "Brand: Turbo Air / Model: M3R24-1-N / Serial: H2K8R21DX357 A refrigerant leak w…"
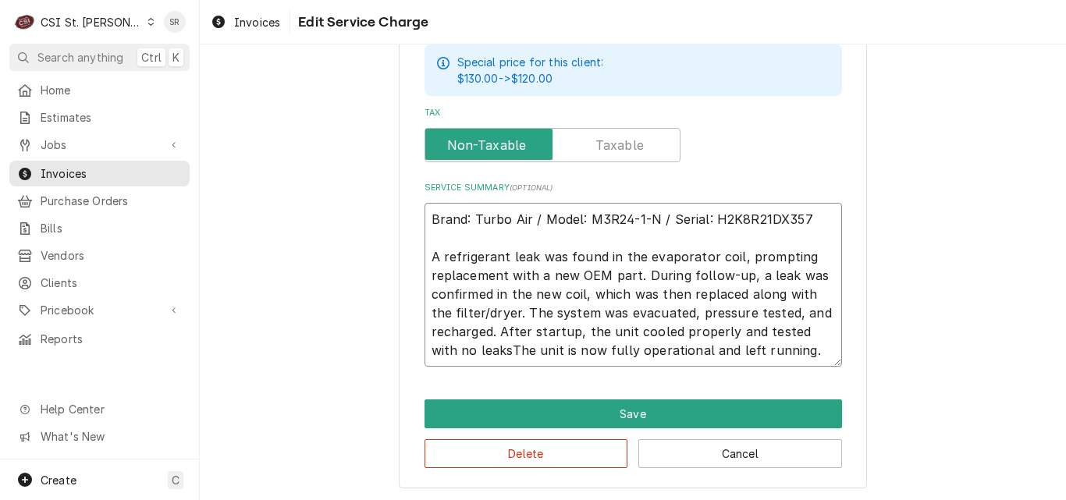
type textarea "x"
type textarea "Brand: Turbo Air / Model: M3R24-1-N / Serial: H2K8R21DX357 A refrigerant leak w…"
type textarea "x"
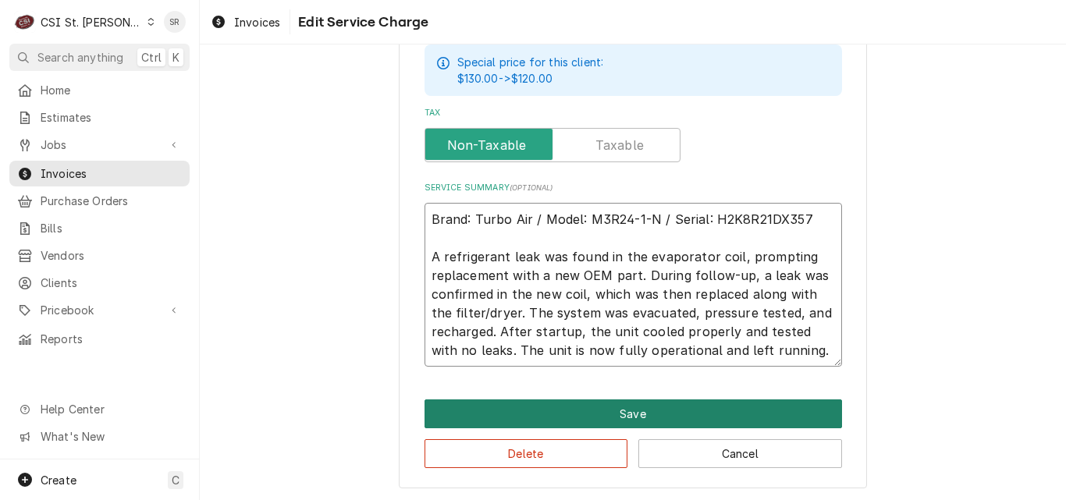
type textarea "Brand: Turbo Air / Model: M3R24-1-N / Serial: H2K8R21DX357 A refrigerant leak w…"
click at [680, 408] on button "Save" at bounding box center [634, 414] width 418 height 29
type textarea "x"
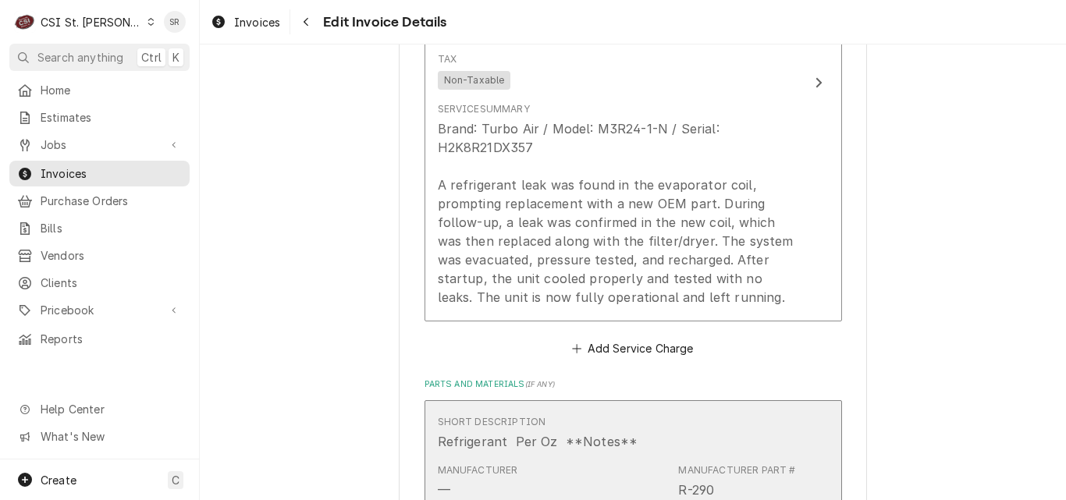
scroll to position [1669, 0]
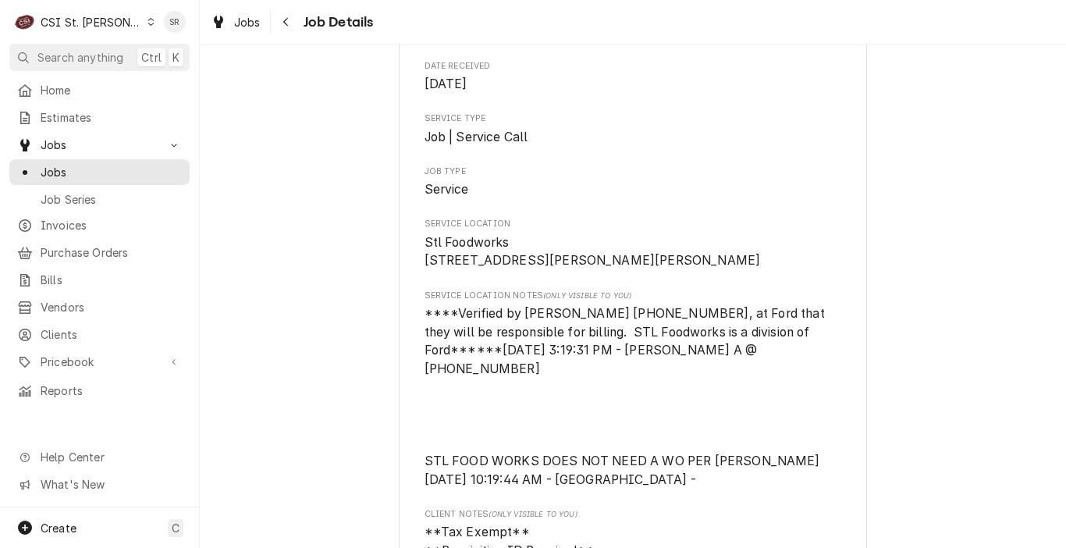
scroll to position [234, 0]
